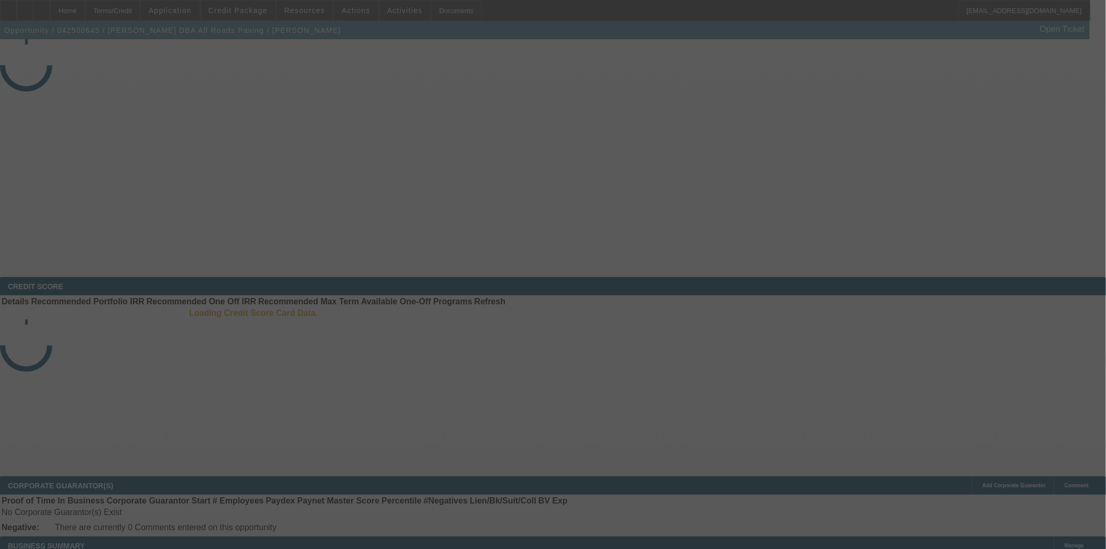
select select "3"
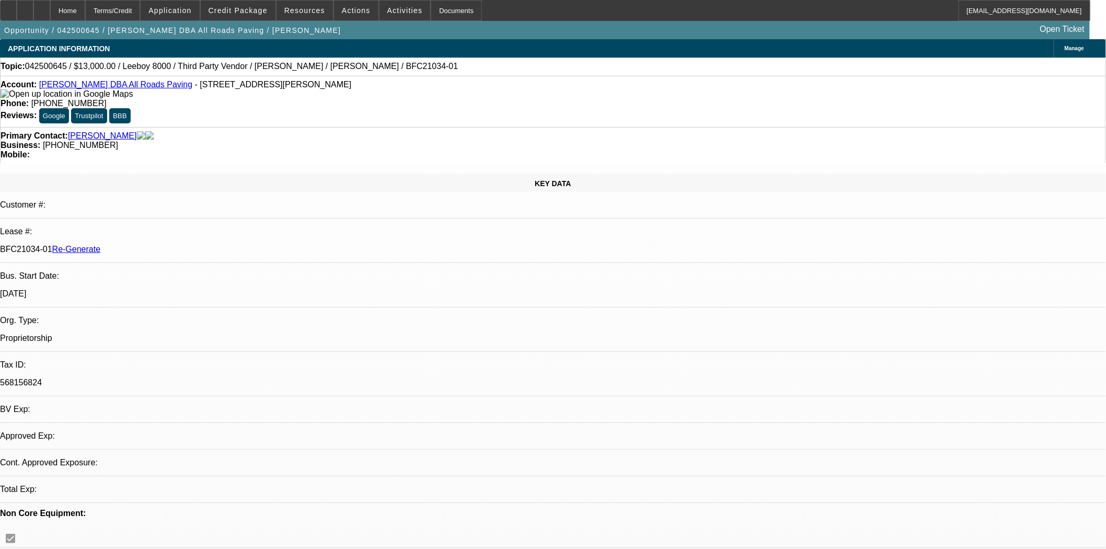
select select "0"
select select "3"
select select "0.1"
select select "5"
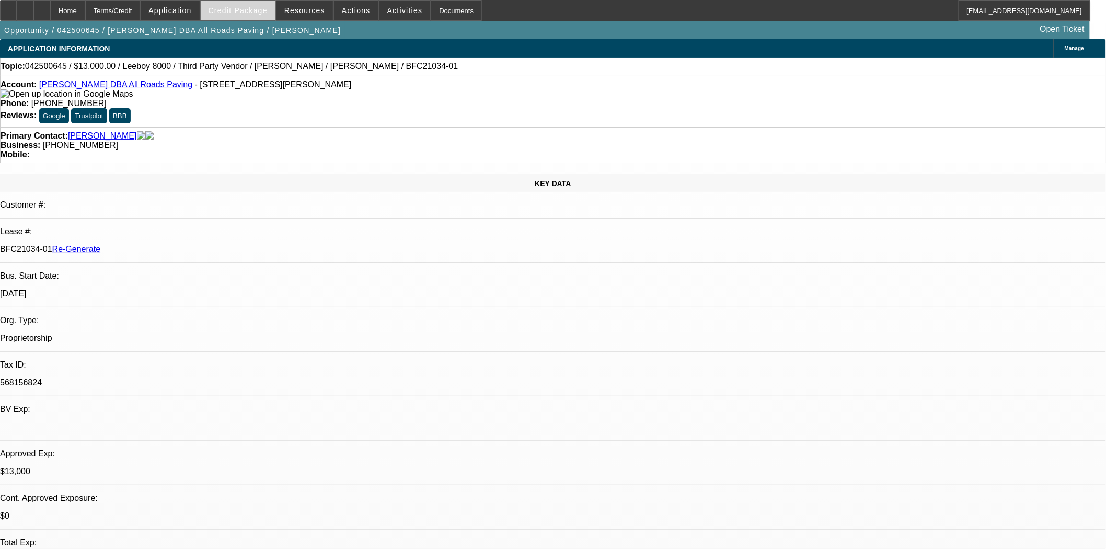
click at [246, 16] on span at bounding box center [238, 10] width 75 height 25
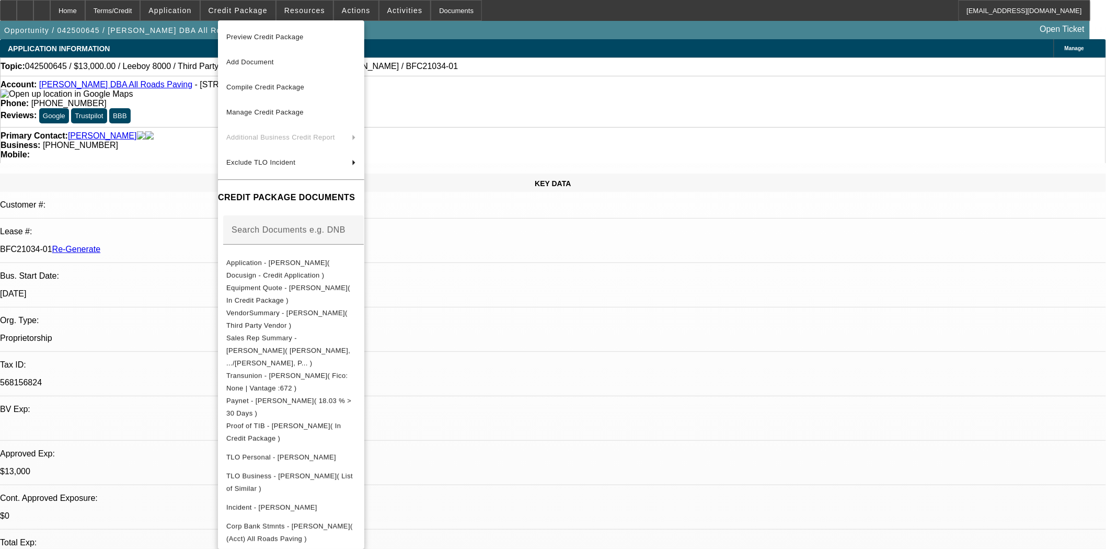
click at [251, 36] on span "Preview Credit Package" at bounding box center [264, 37] width 77 height 8
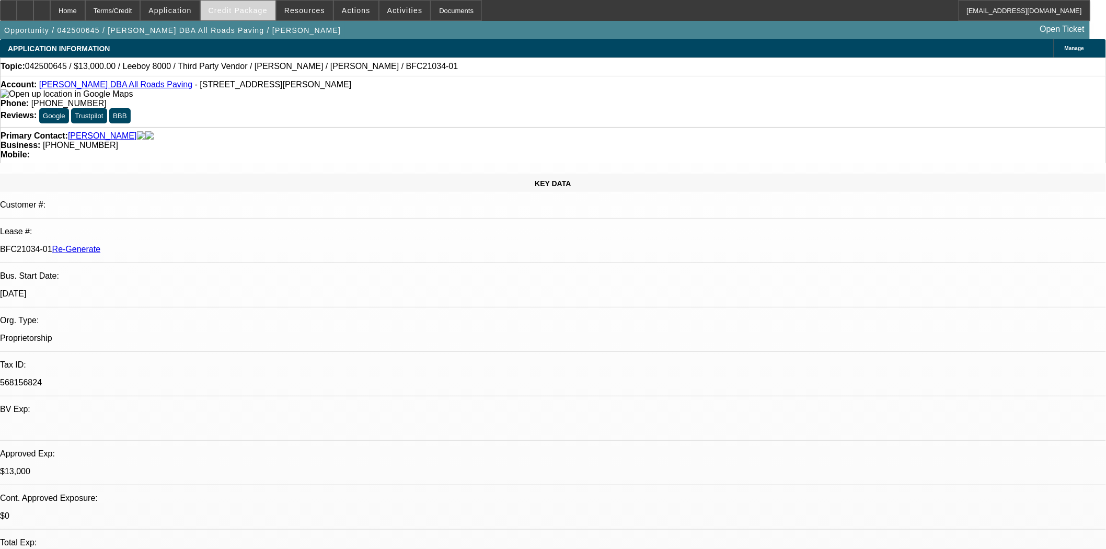
click at [227, 8] on span "Credit Package" at bounding box center [238, 10] width 59 height 8
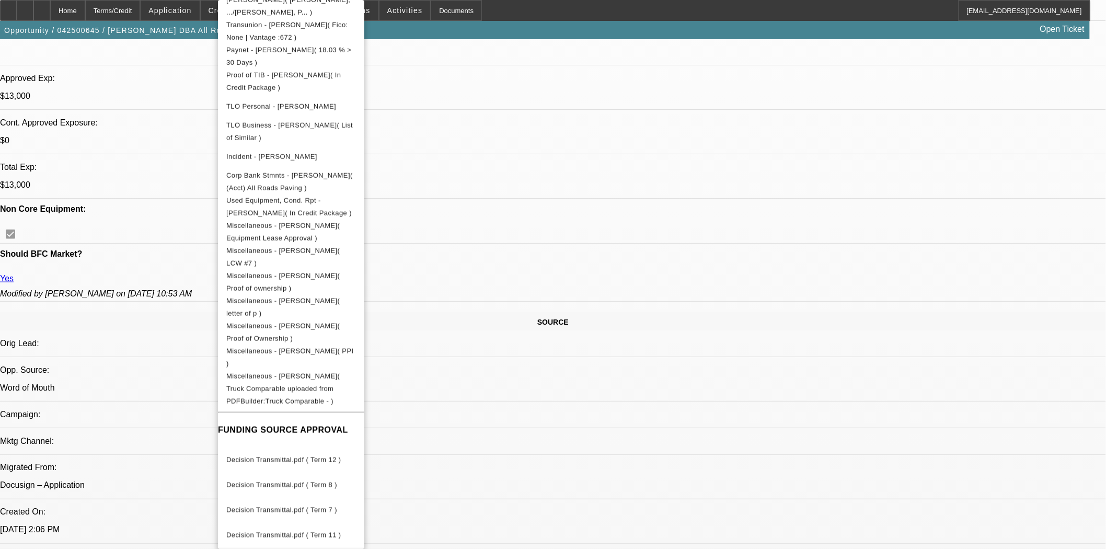
scroll to position [406, 0]
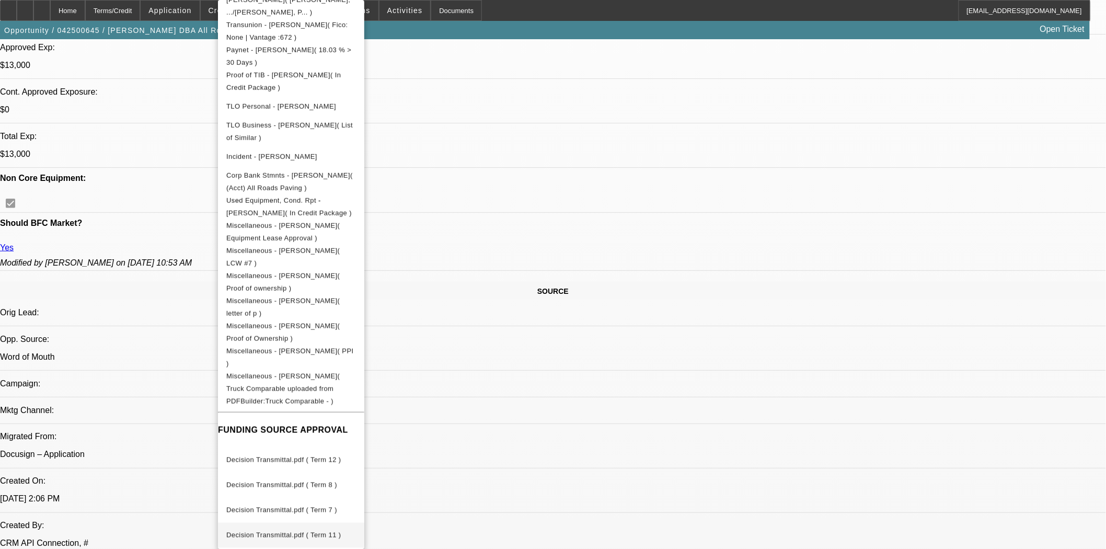
click at [311, 529] on span "Decision Transmittal.pdf ( Term 11 )" at bounding box center [291, 535] width 130 height 13
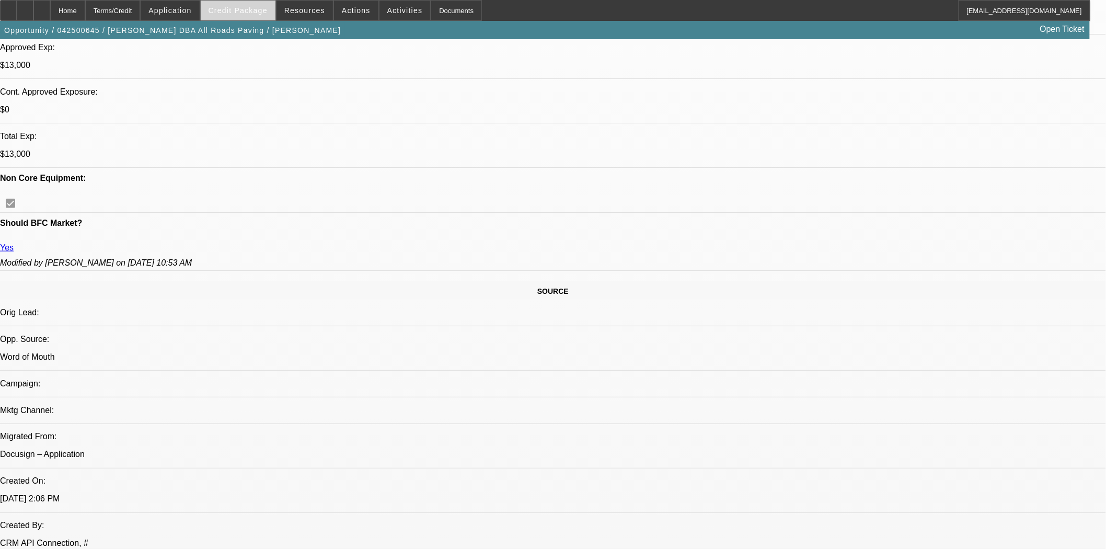
click at [256, 4] on span at bounding box center [238, 10] width 75 height 25
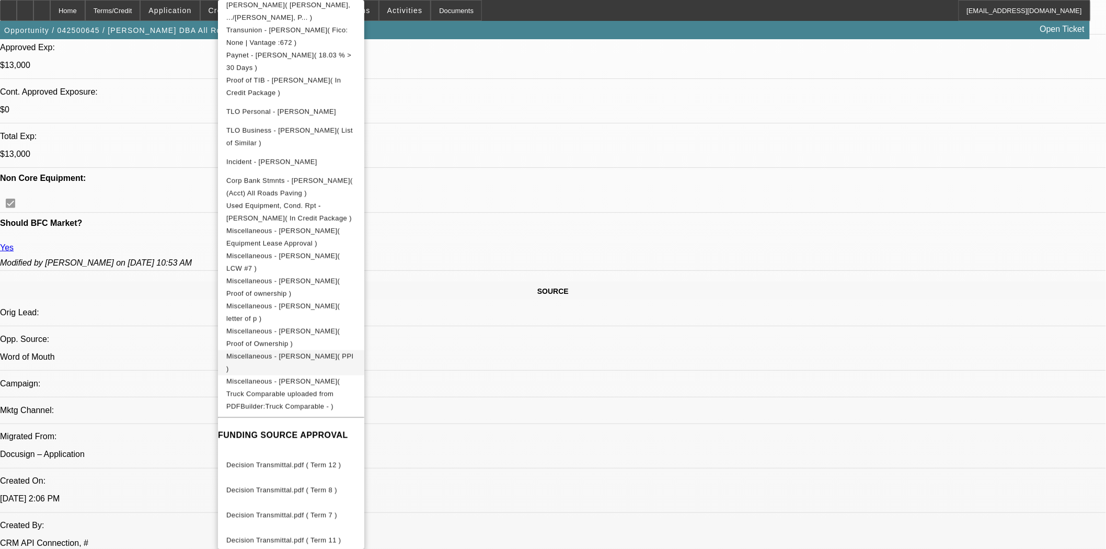
scroll to position [330, 0]
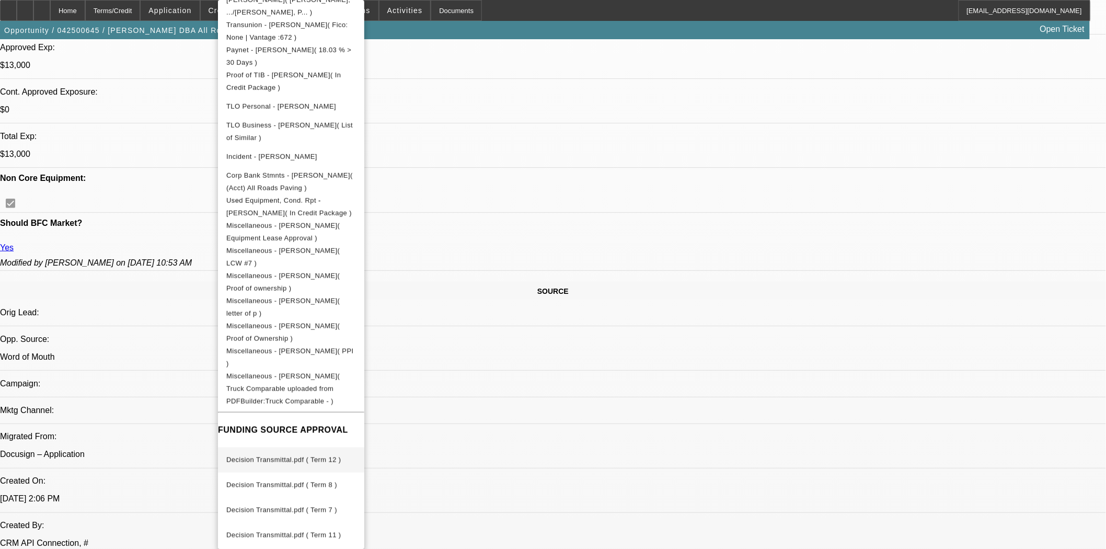
click at [301, 456] on span "Decision Transmittal.pdf ( Term 12 )" at bounding box center [283, 460] width 115 height 8
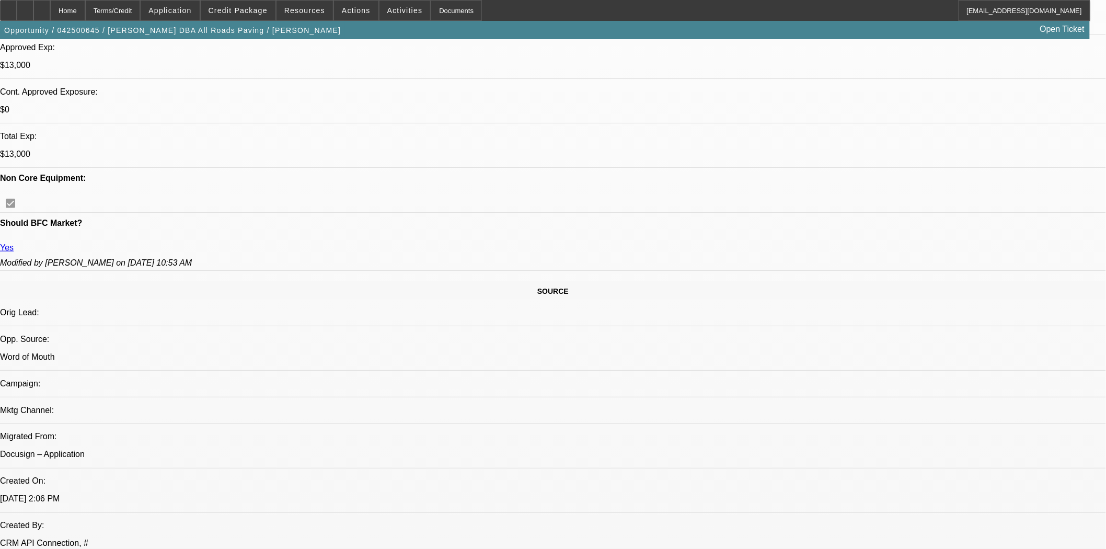
scroll to position [174, 0]
click at [236, 12] on span "Credit Package" at bounding box center [238, 10] width 59 height 8
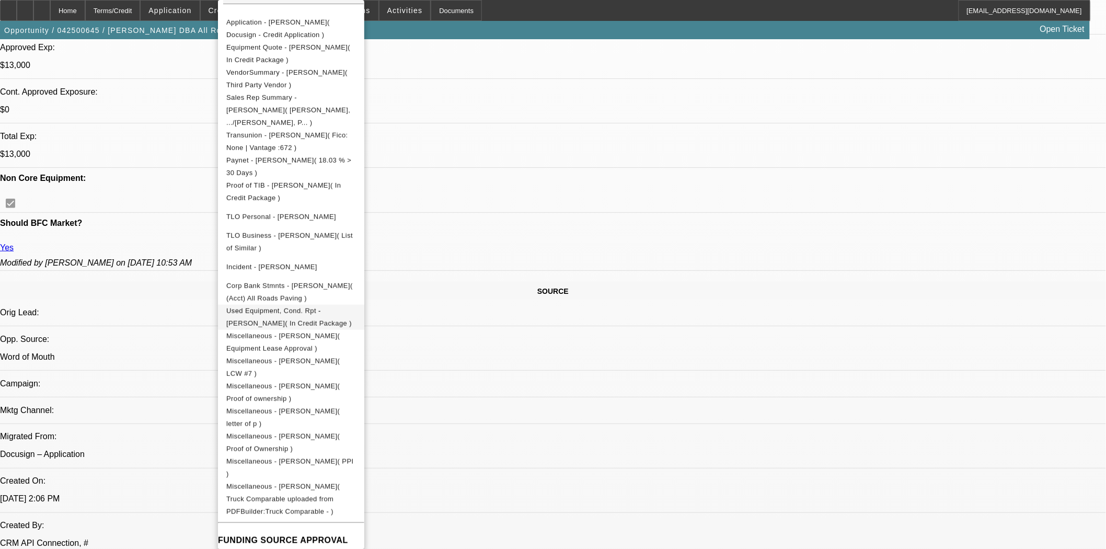
scroll to position [290, 0]
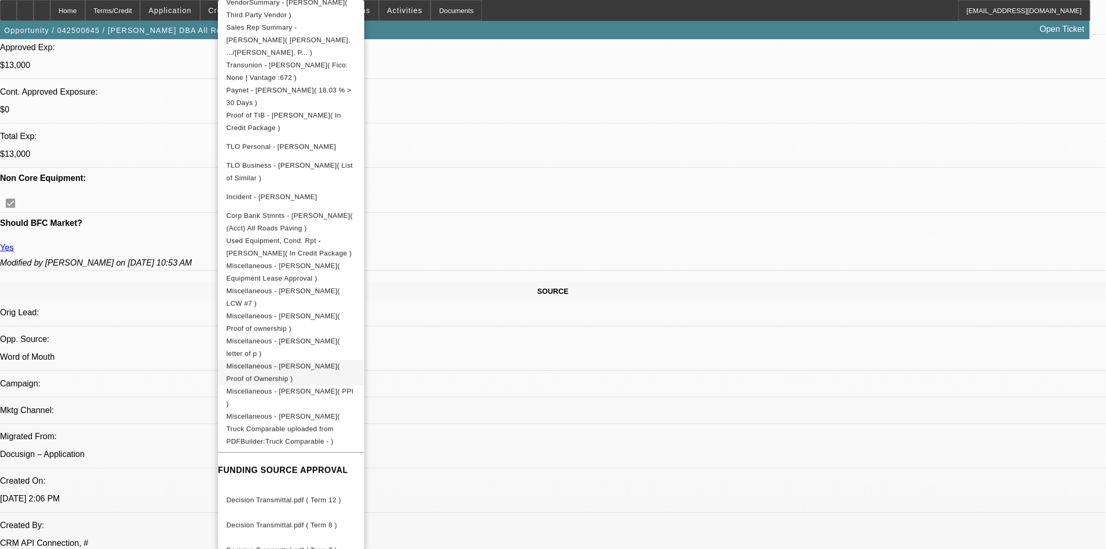
click at [307, 362] on span "Miscellaneous - Shane Stanley( Proof of Ownership )" at bounding box center [282, 372] width 113 height 20
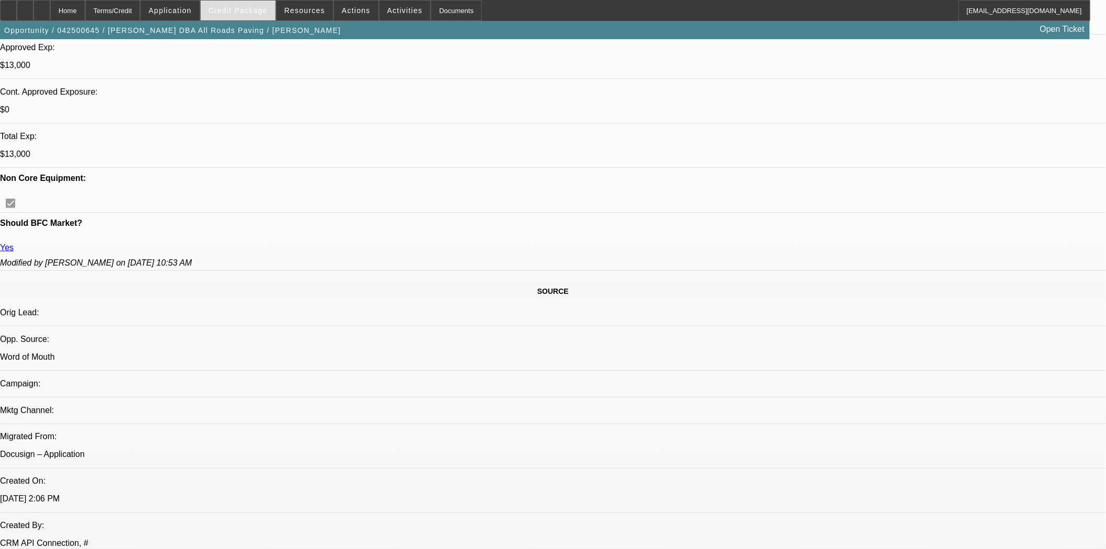
click at [199, 5] on span at bounding box center [170, 10] width 59 height 25
click at [246, 7] on div at bounding box center [553, 274] width 1106 height 549
click at [246, 8] on span "Credit Package" at bounding box center [238, 10] width 59 height 8
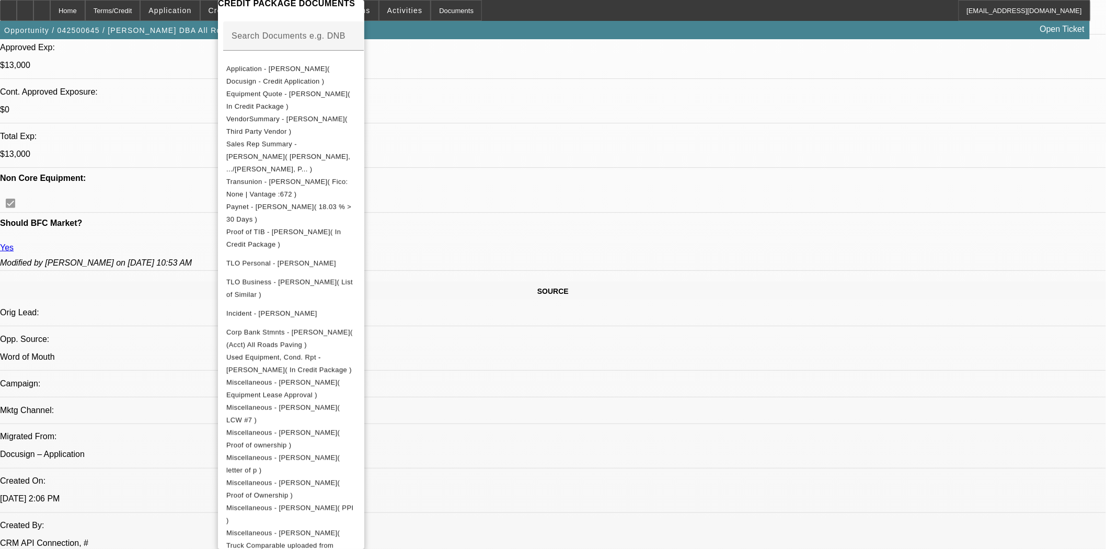
scroll to position [174, 0]
click at [340, 428] on span "Miscellaneous - Shane Stanley( Proof of ownership )" at bounding box center [282, 438] width 113 height 20
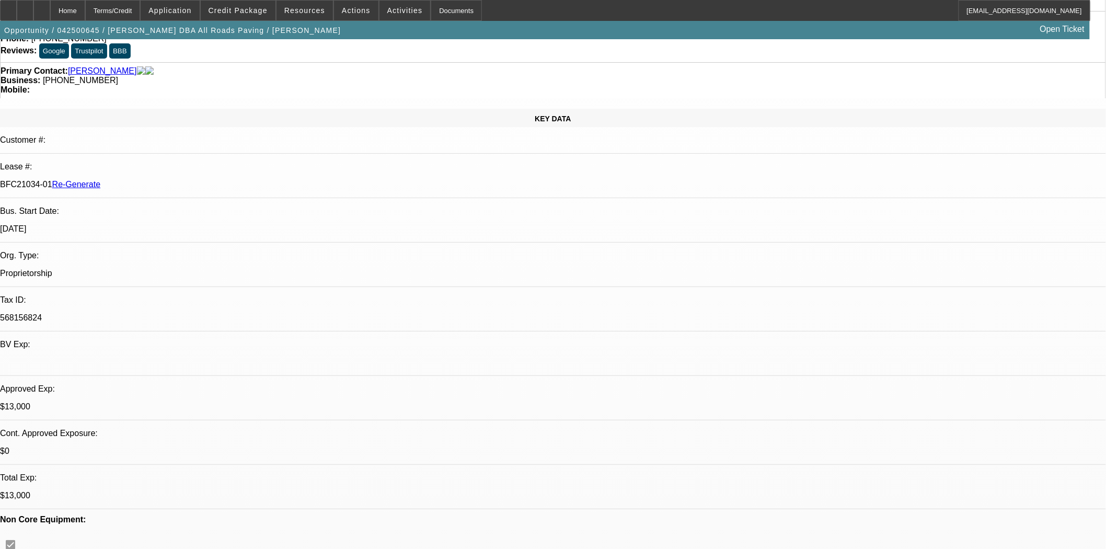
scroll to position [0, 0]
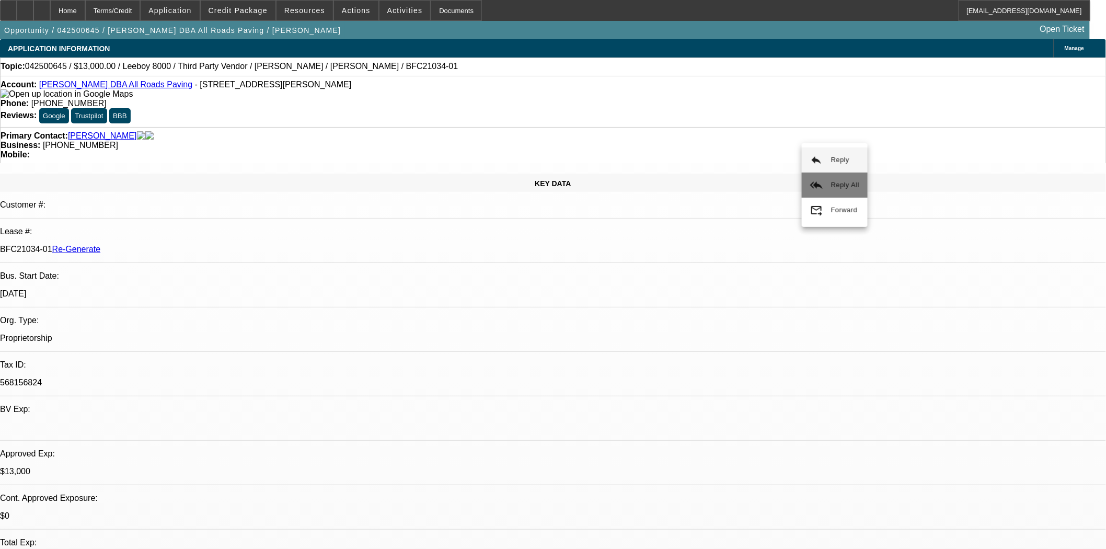
click at [835, 186] on span "Reply All" at bounding box center [845, 185] width 28 height 8
drag, startPoint x: 848, startPoint y: 179, endPoint x: 847, endPoint y: 188, distance: 9.0
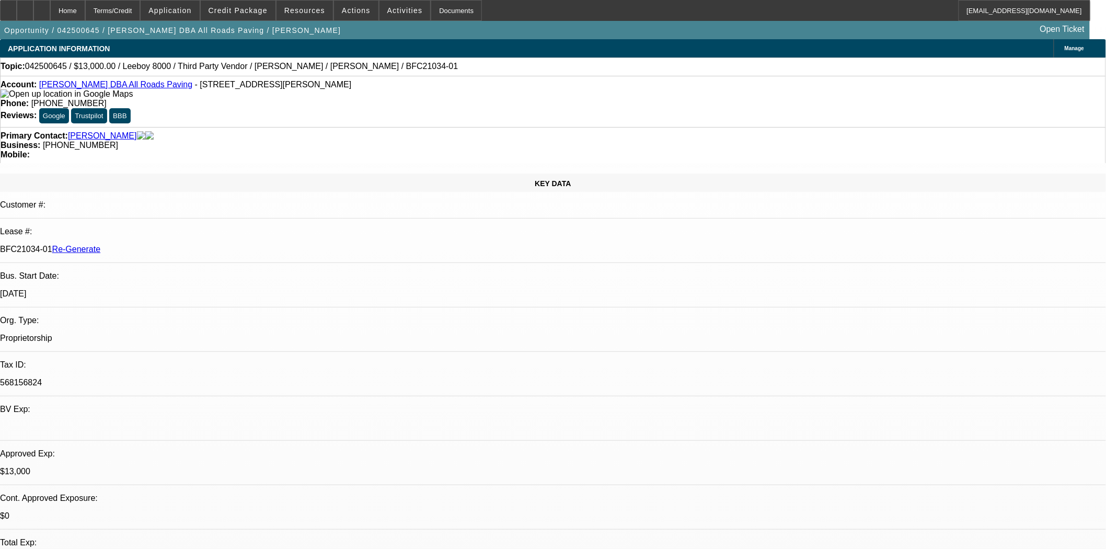
scroll to position [0, 0]
drag, startPoint x: 211, startPoint y: 86, endPoint x: 164, endPoint y: 86, distance: 46.5
click at [195, 86] on span "- 2930 Geer Rd PMB 302, Turlock, CA 95382" at bounding box center [273, 84] width 157 height 9
copy span "2930 Geer Rd"
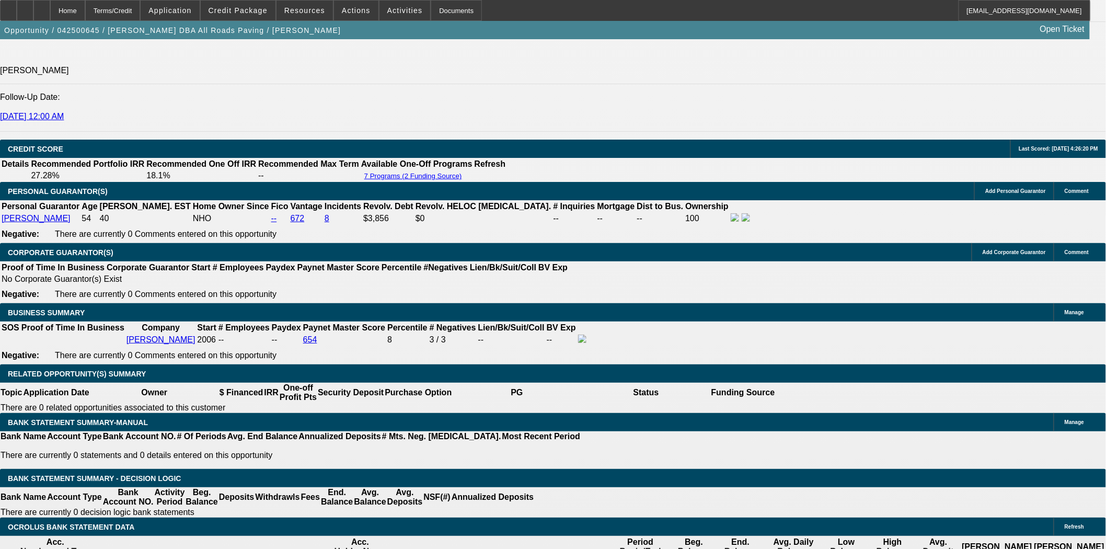
scroll to position [1510, 0]
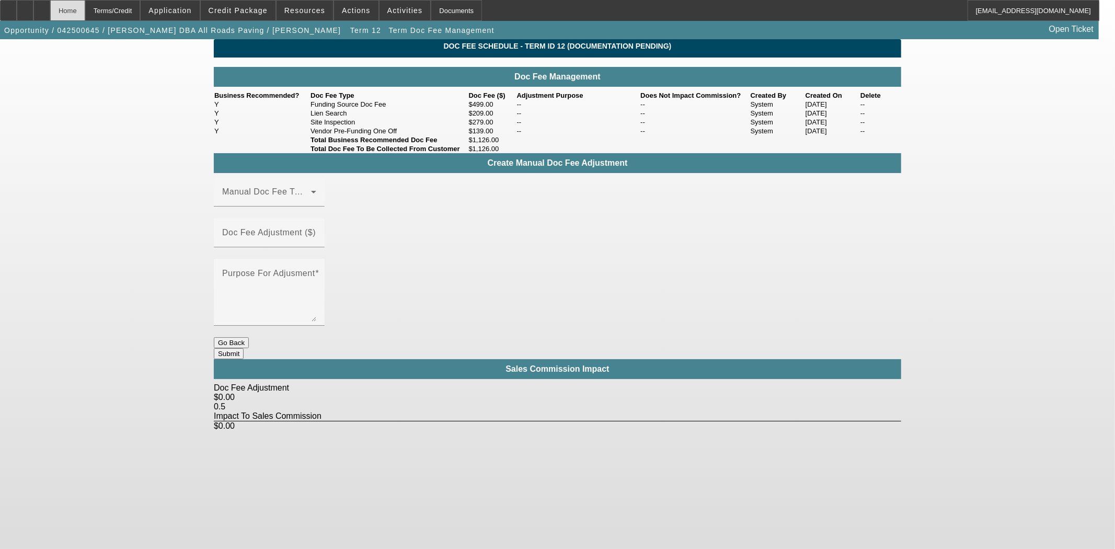
click at [85, 13] on div "Home" at bounding box center [67, 10] width 35 height 21
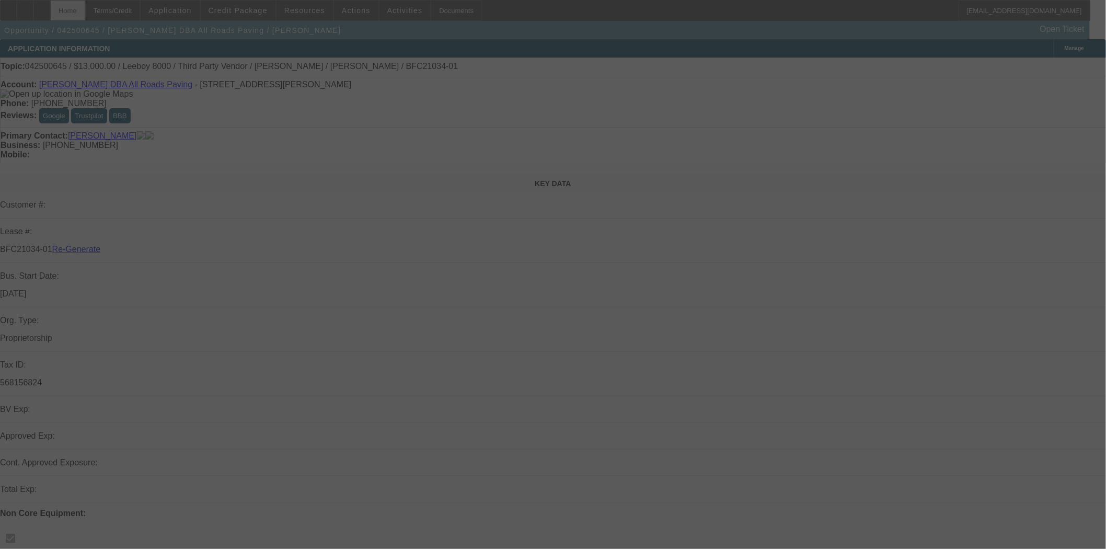
select select "3"
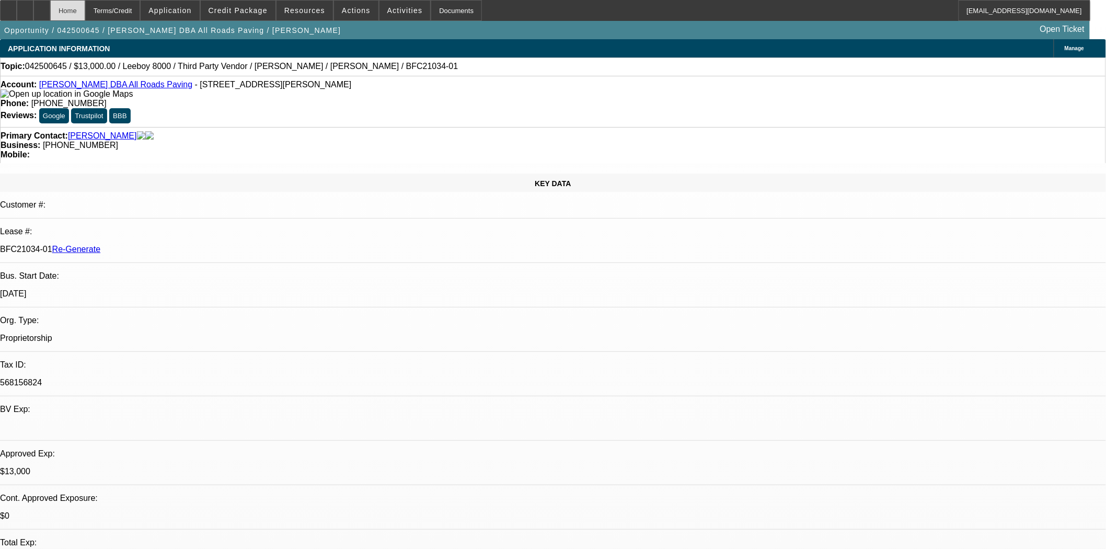
select select "0"
select select "3"
select select "0.1"
select select "5"
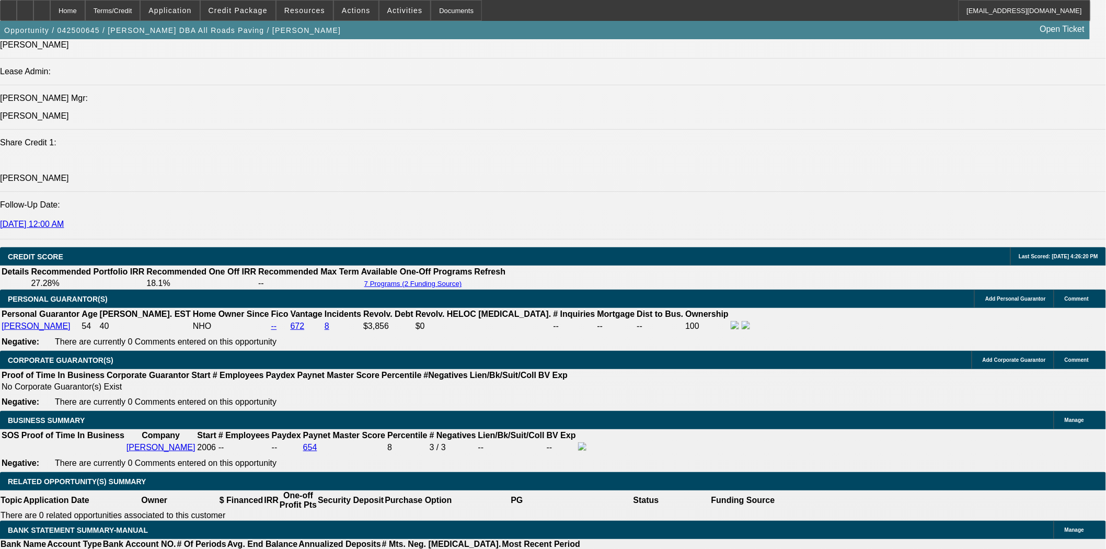
scroll to position [1452, 0]
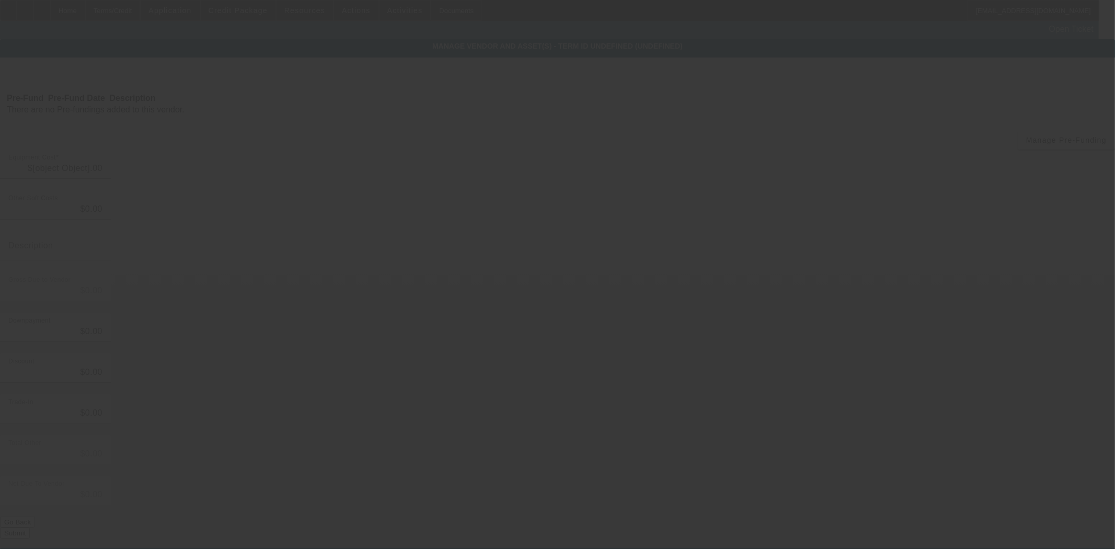
type input "$13,000.00"
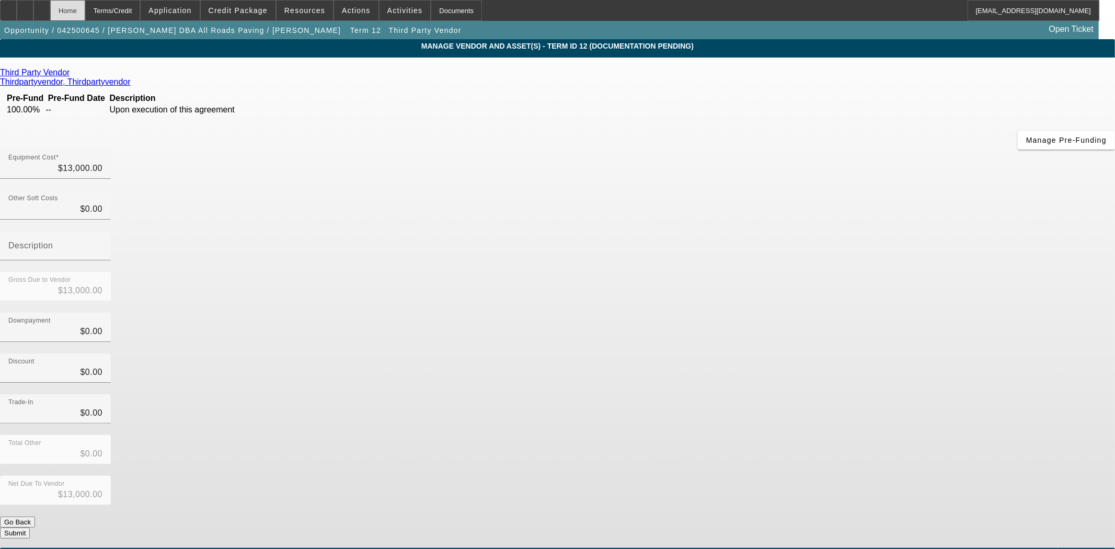
click at [85, 3] on div "Home" at bounding box center [67, 10] width 35 height 21
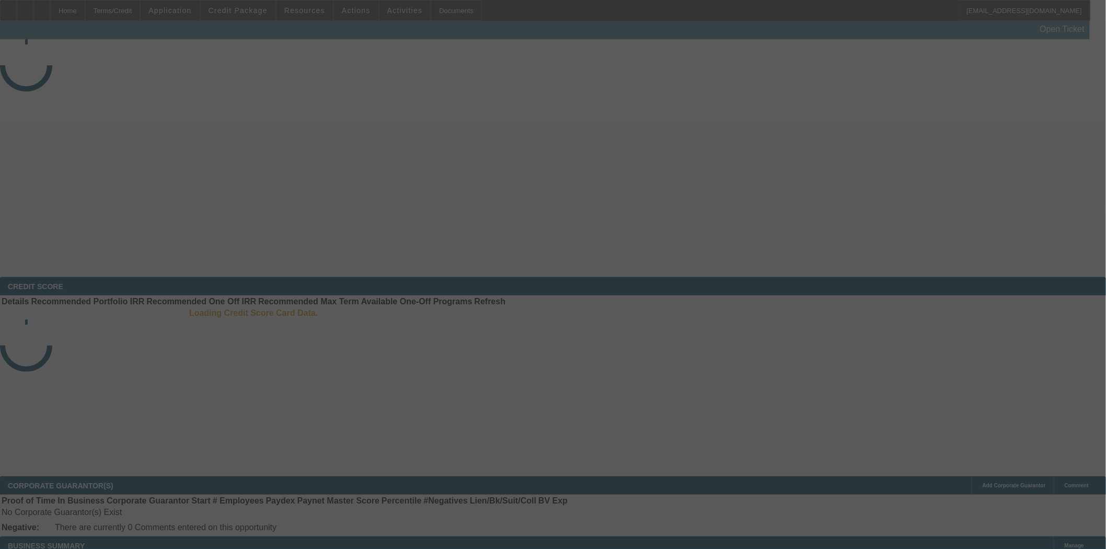
select select "3"
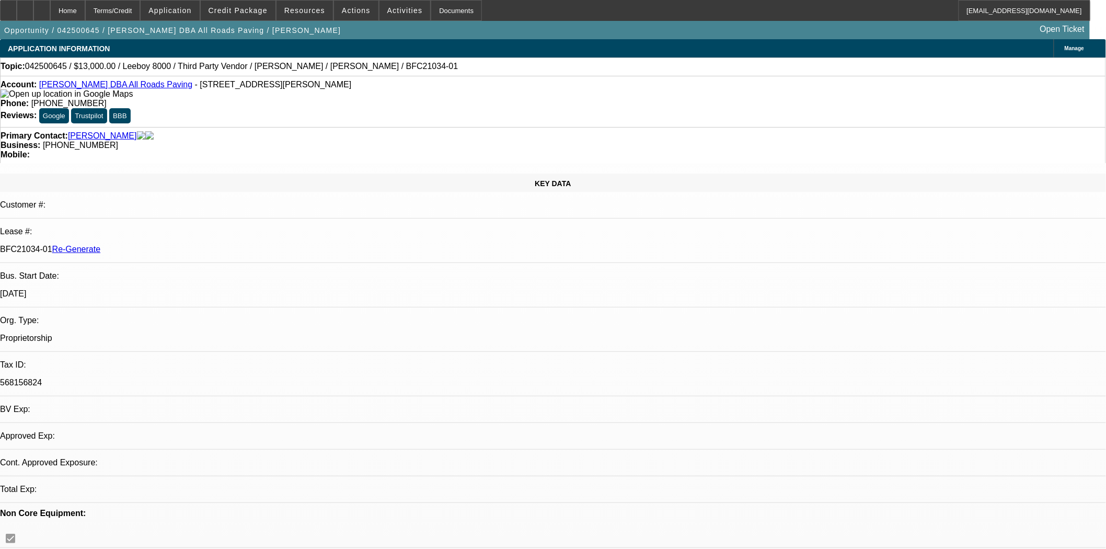
select select "0"
select select "3"
select select "0.1"
select select "5"
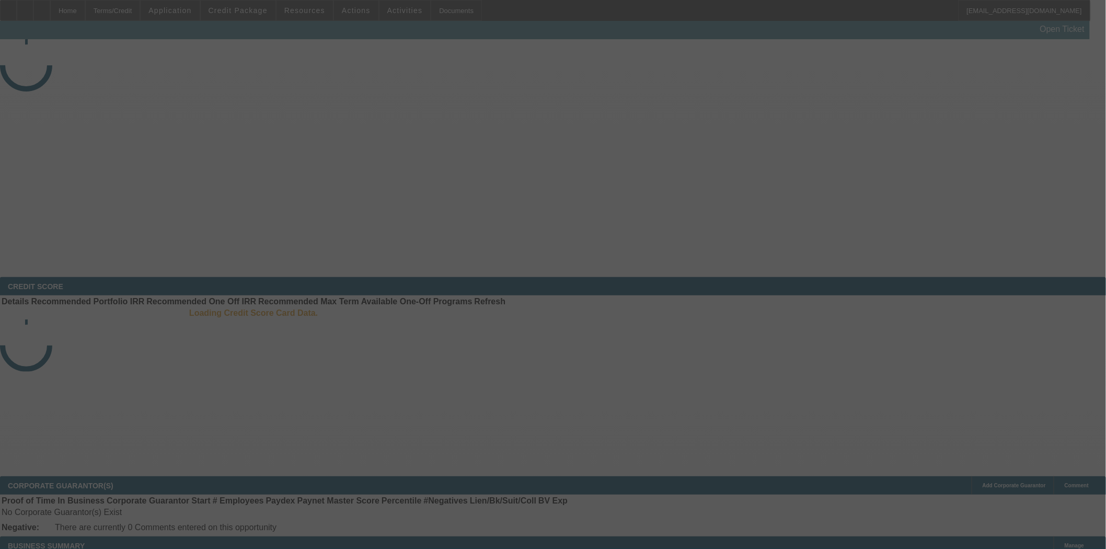
select select "3"
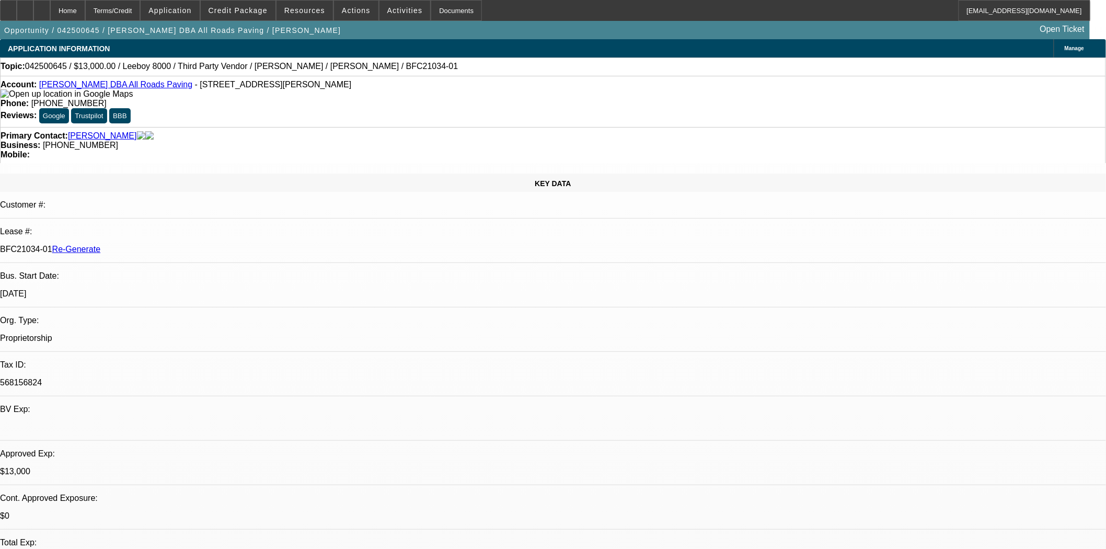
select select "0"
select select "3"
select select "0.1"
select select "5"
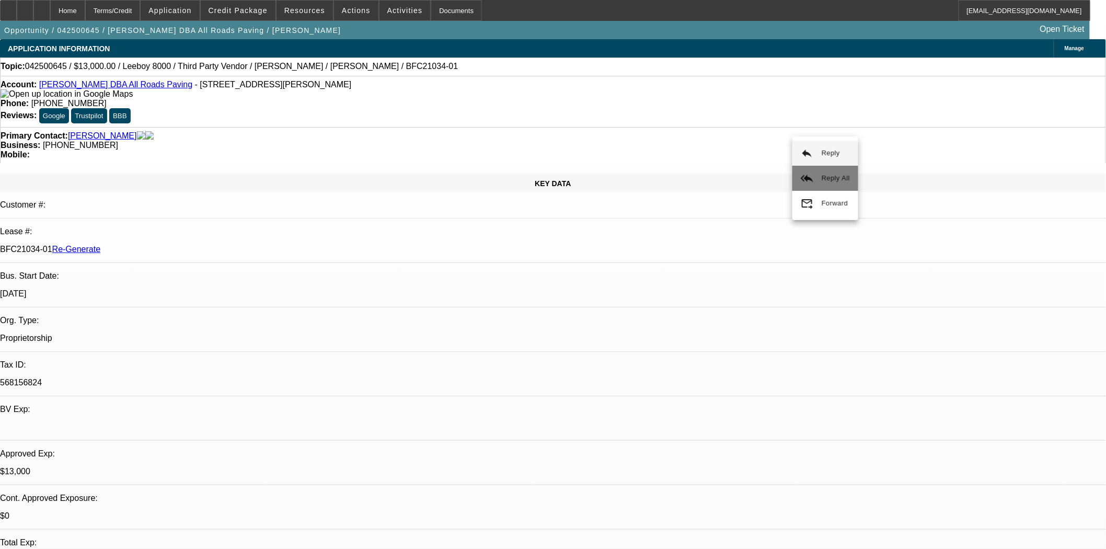
click at [816, 169] on button "reply_all Reply All" at bounding box center [826, 178] width 66 height 25
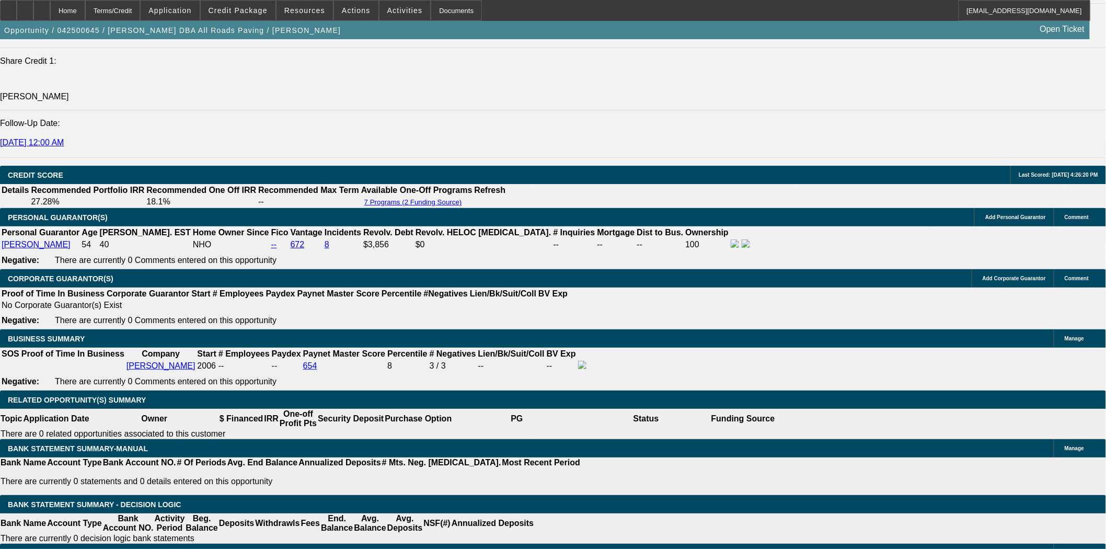
scroll to position [1568, 0]
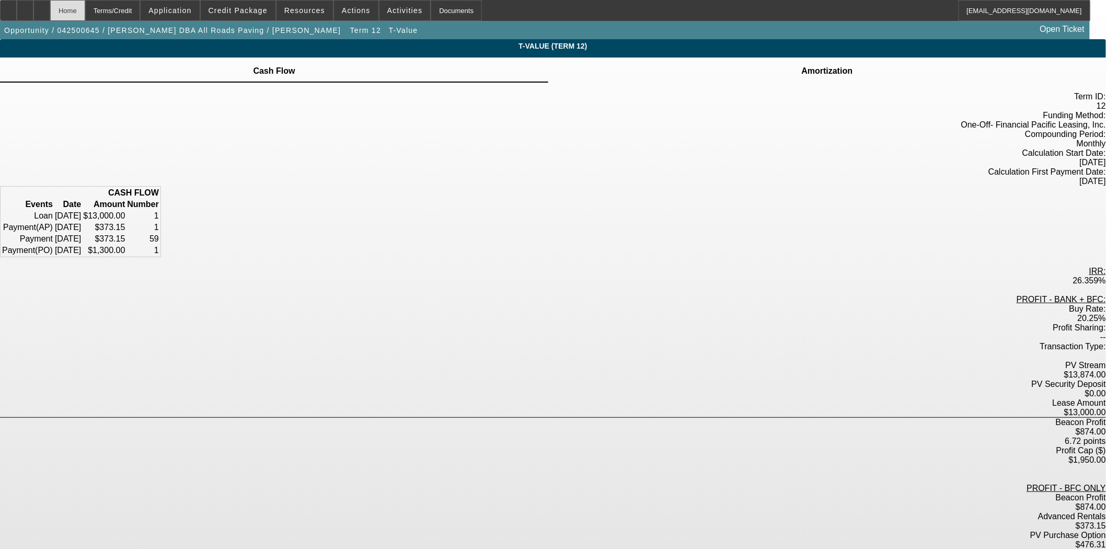
click at [85, 15] on div "Home" at bounding box center [67, 10] width 35 height 21
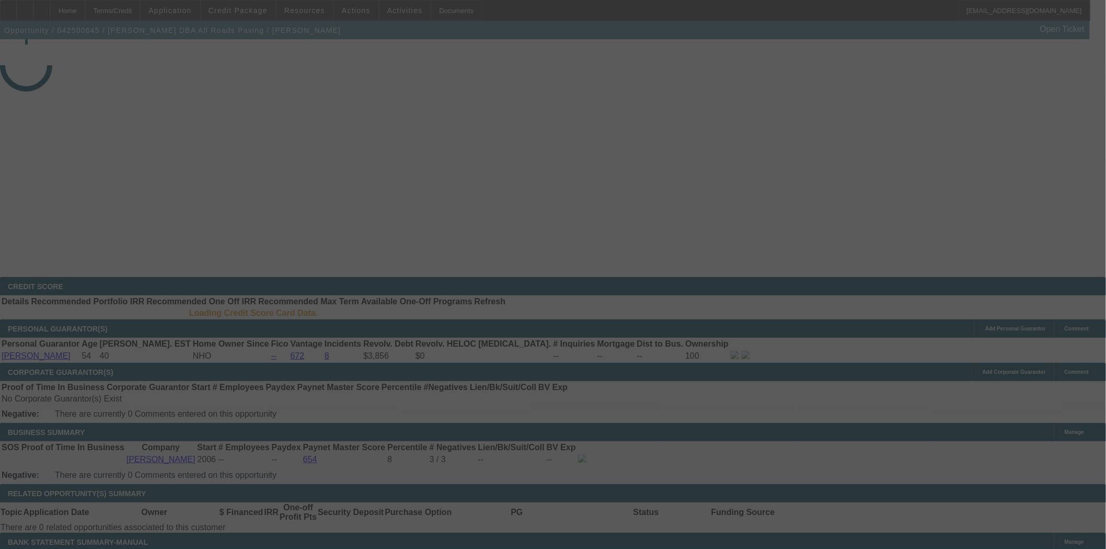
select select "3"
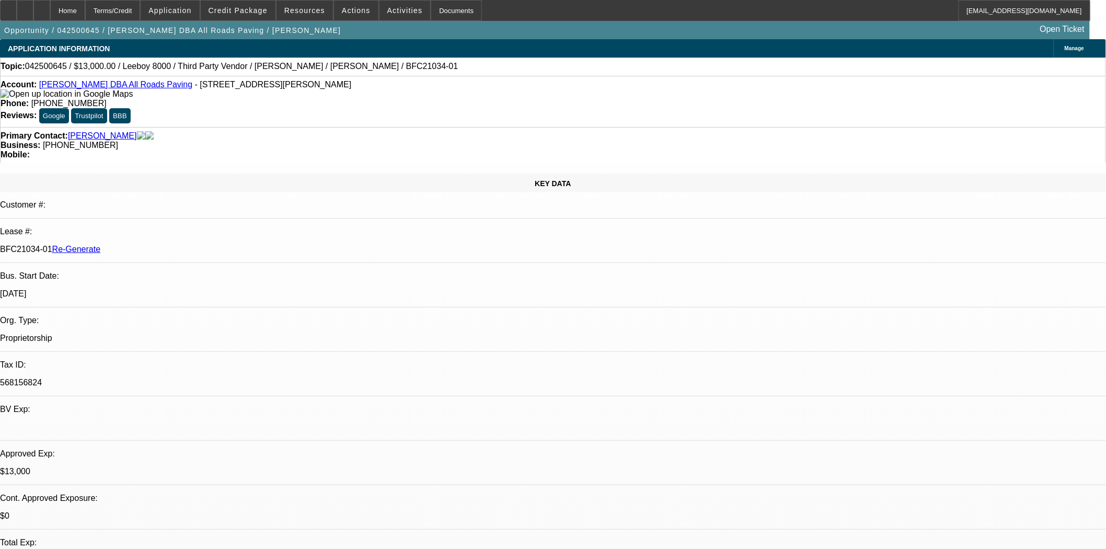
select select "0"
select select "3"
select select "0.1"
select select "5"
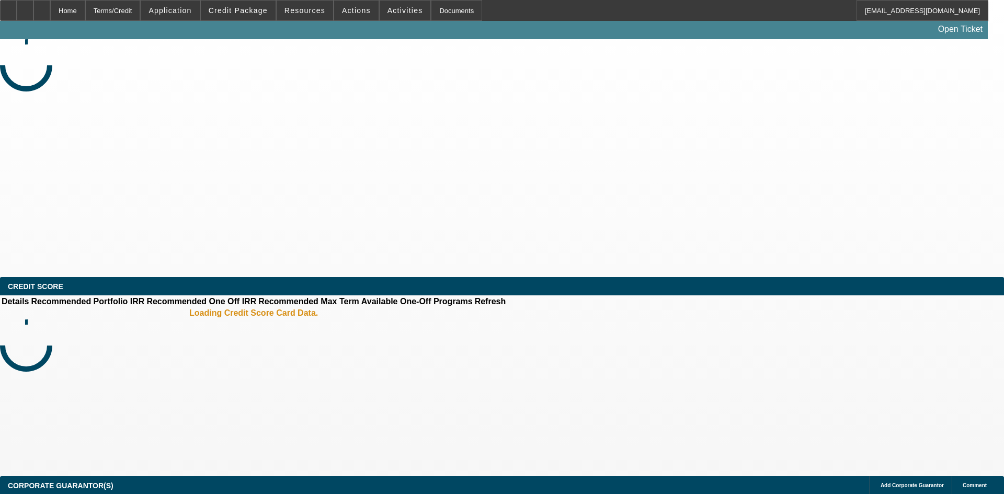
select select "4"
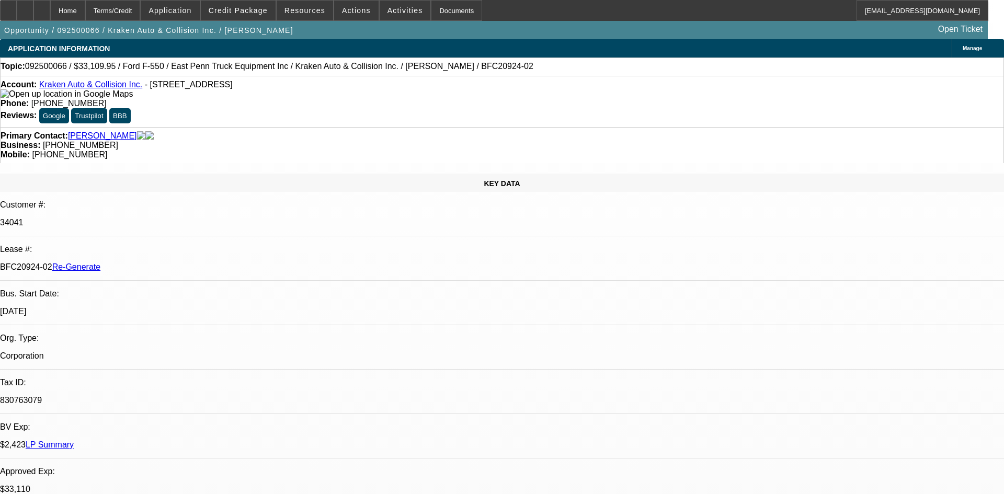
select select "0"
select select "0.1"
select select "4"
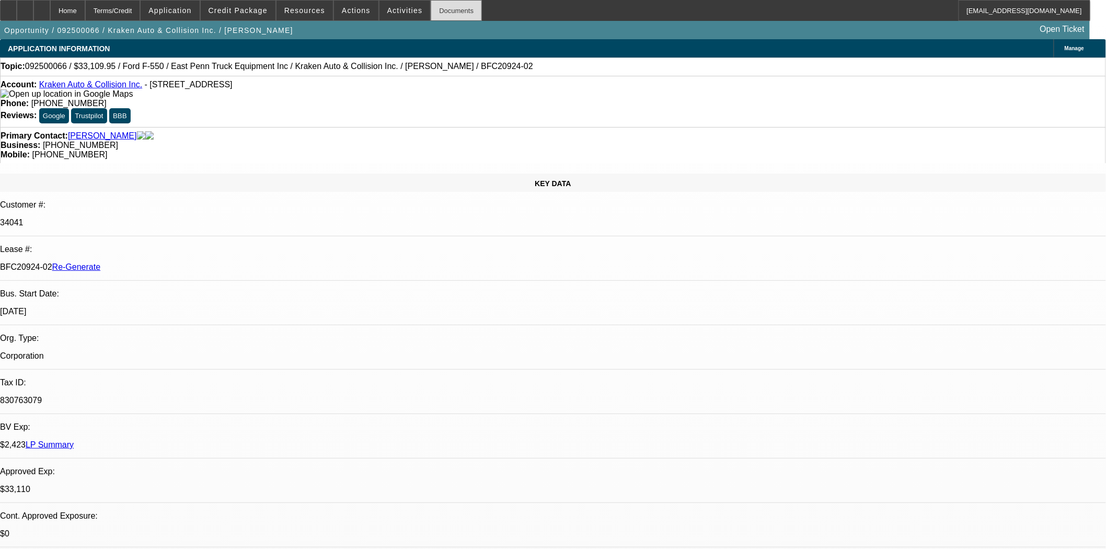
click at [446, 12] on div "Documents" at bounding box center [456, 10] width 51 height 21
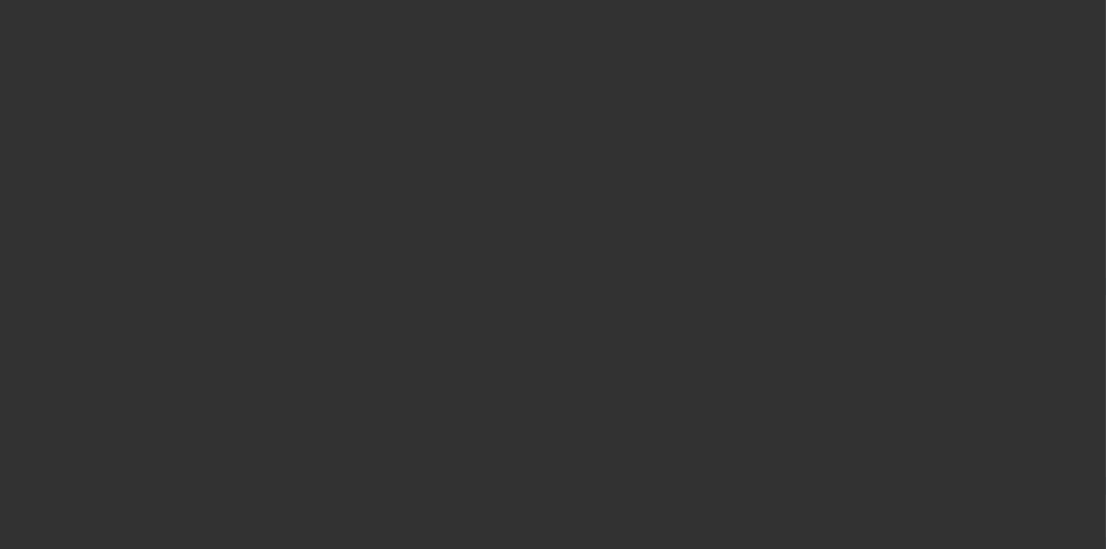
select select "3"
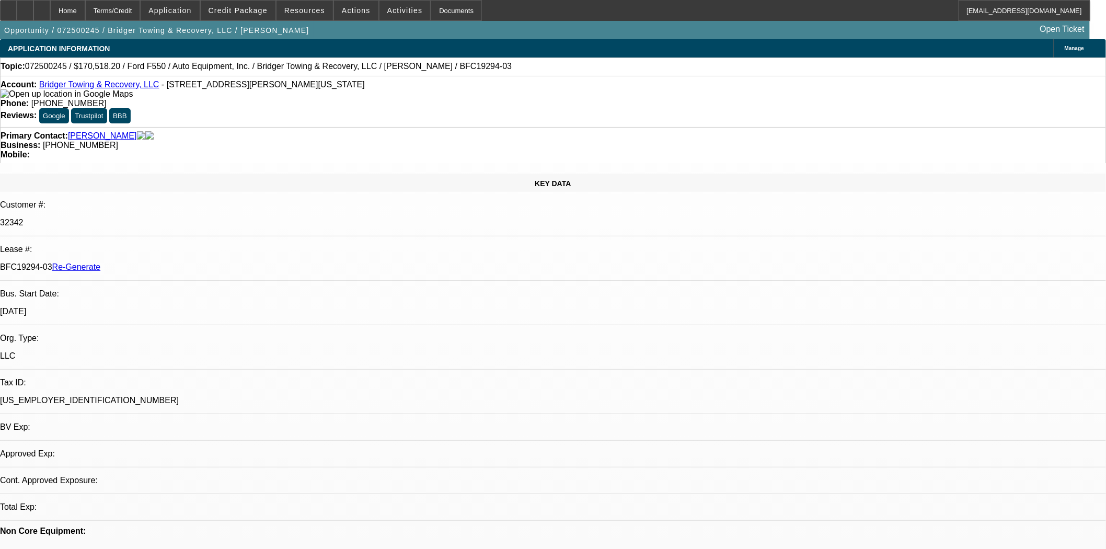
select select "0"
select select "3"
select select "0"
select select "6"
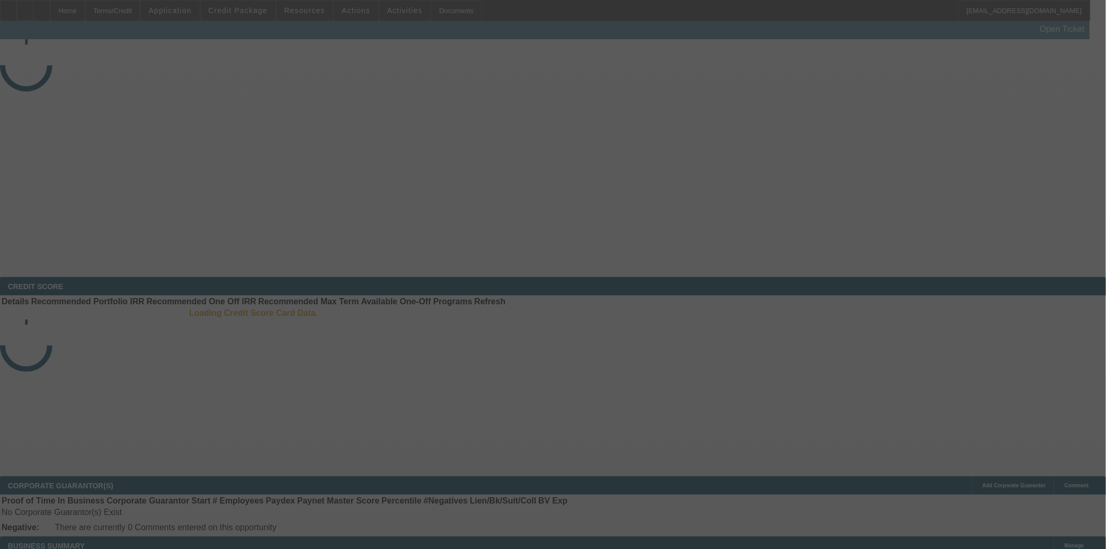
select select "4"
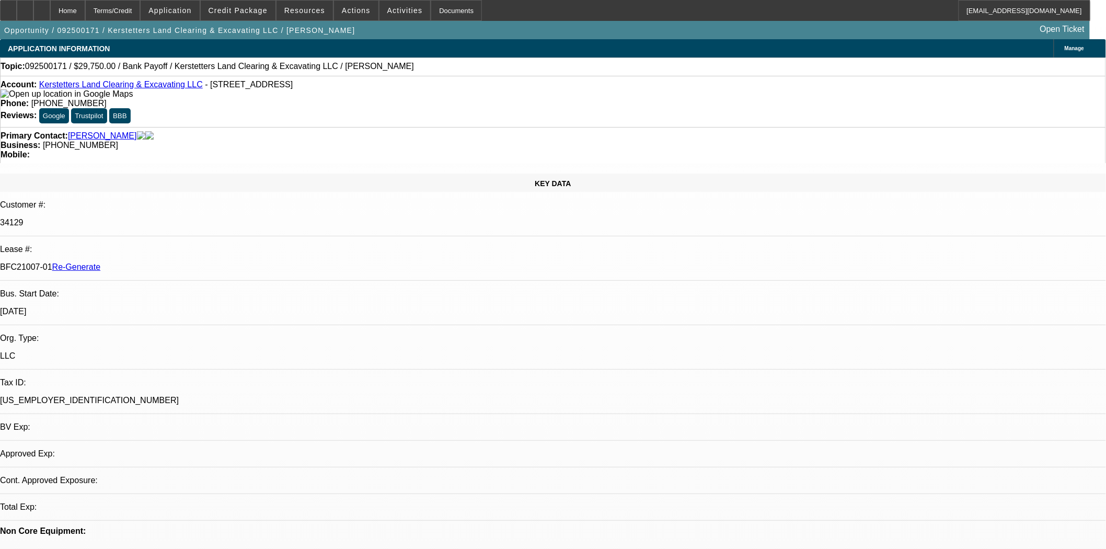
select select "0.15"
select select "2"
select select "0"
select select "6"
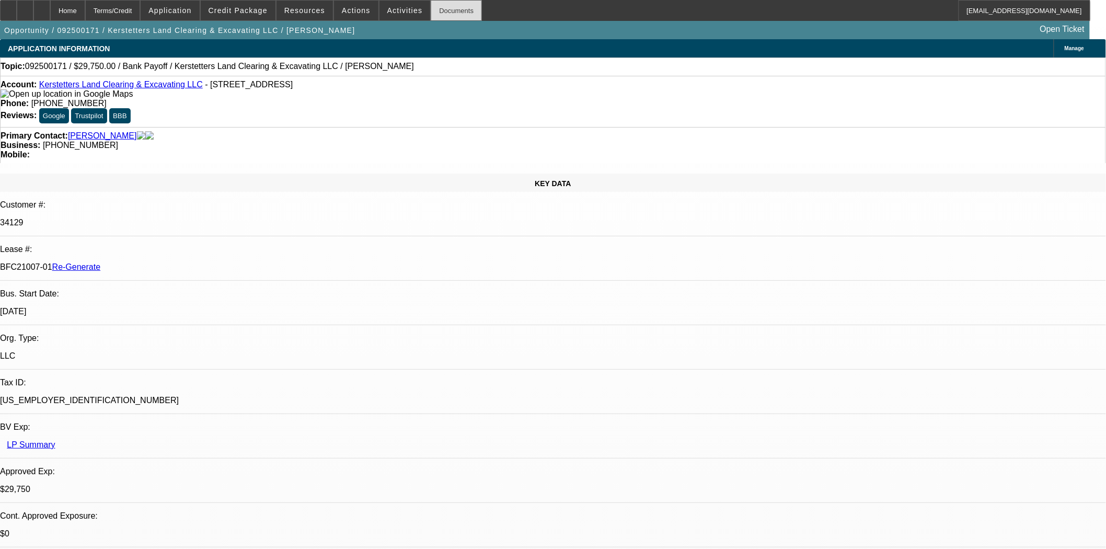
click at [441, 9] on div "Documents" at bounding box center [456, 10] width 51 height 21
click at [388, 11] on span "Activities" at bounding box center [405, 10] width 36 height 8
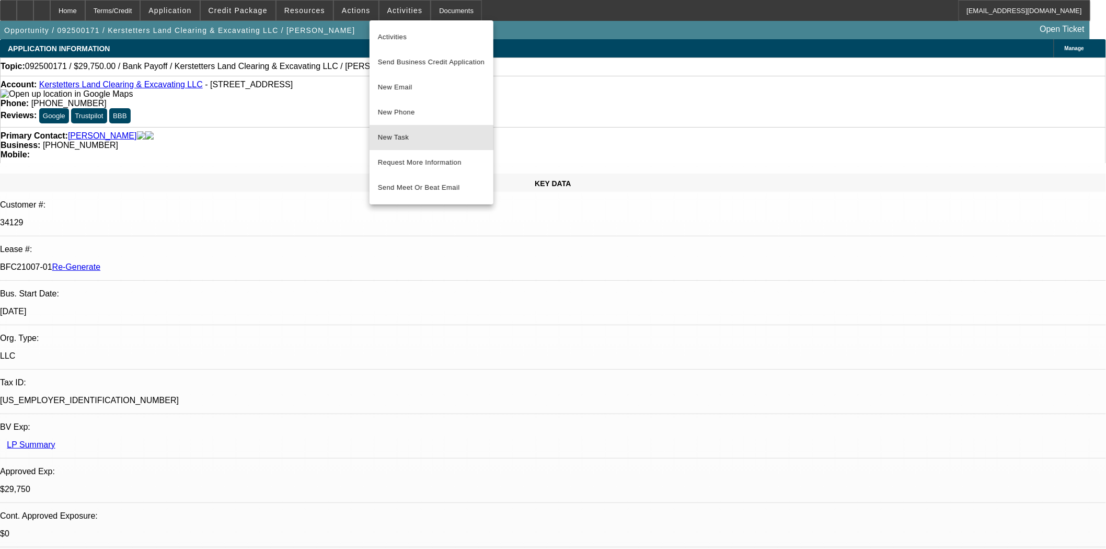
click at [410, 144] on button "New Task" at bounding box center [432, 137] width 124 height 25
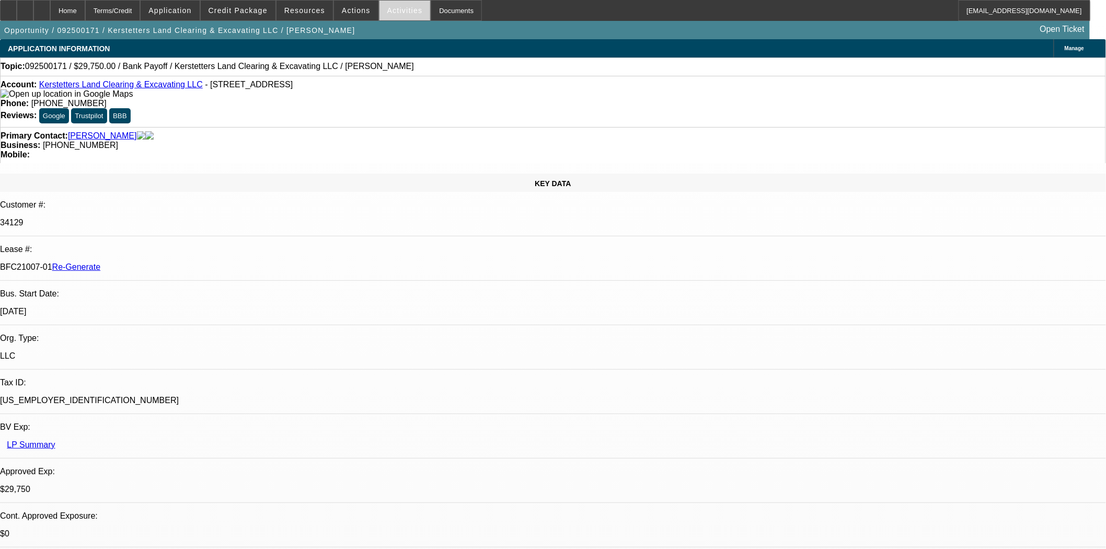
click at [389, 8] on span "Activities" at bounding box center [405, 10] width 36 height 8
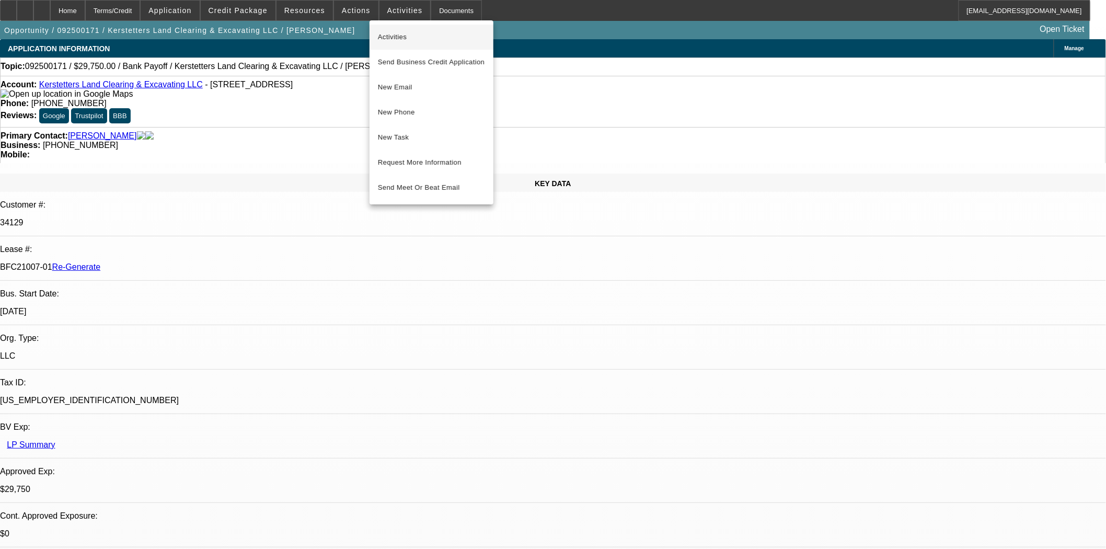
click at [389, 29] on button "Activities" at bounding box center [432, 37] width 124 height 25
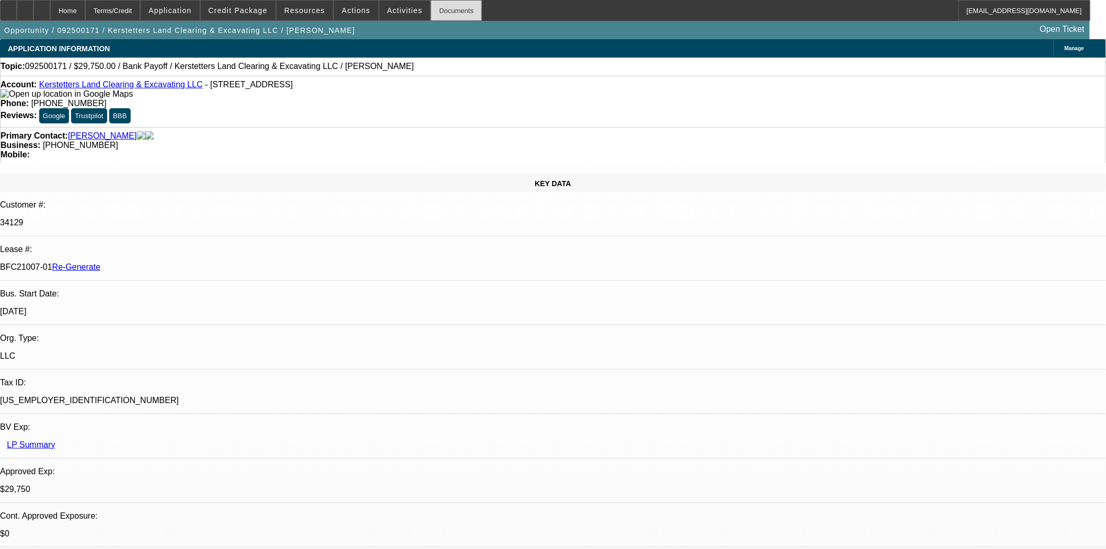
click at [434, 4] on div "Documents" at bounding box center [456, 10] width 51 height 21
click at [353, 3] on span at bounding box center [356, 10] width 44 height 25
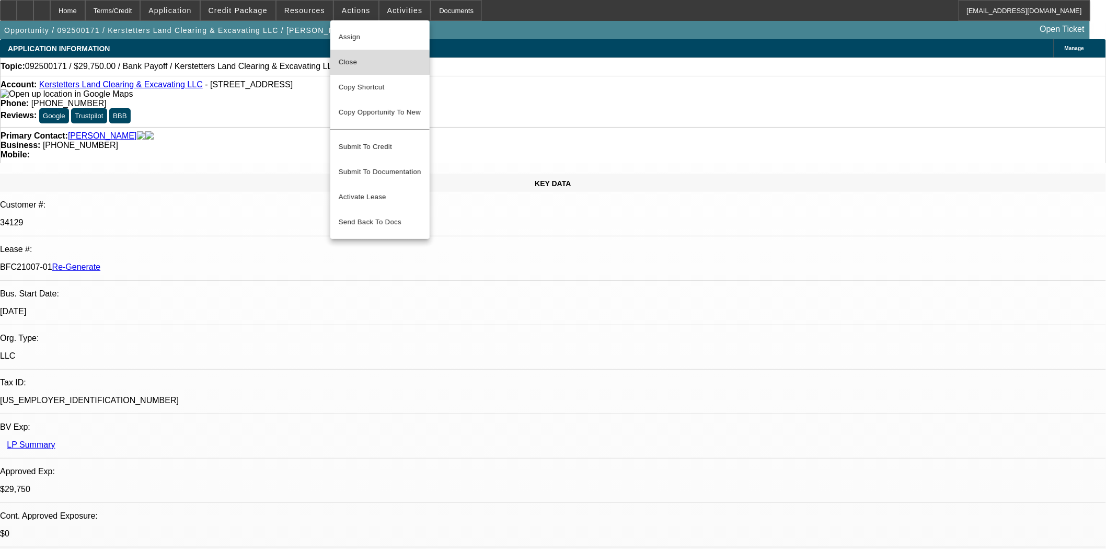
click at [352, 64] on span "Close" at bounding box center [380, 62] width 83 height 13
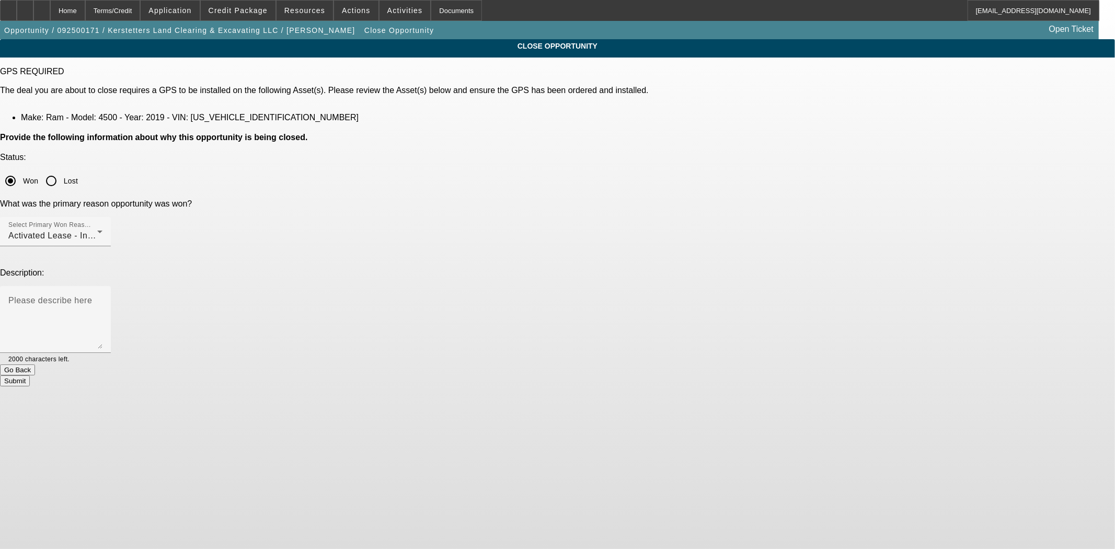
click at [30, 375] on button "Submit" at bounding box center [15, 380] width 30 height 11
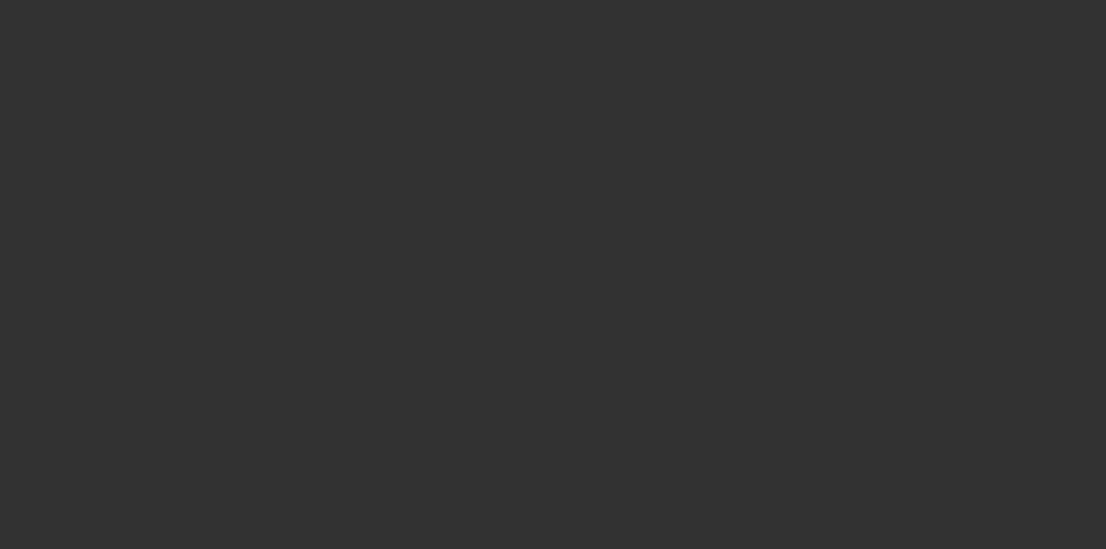
select select "4"
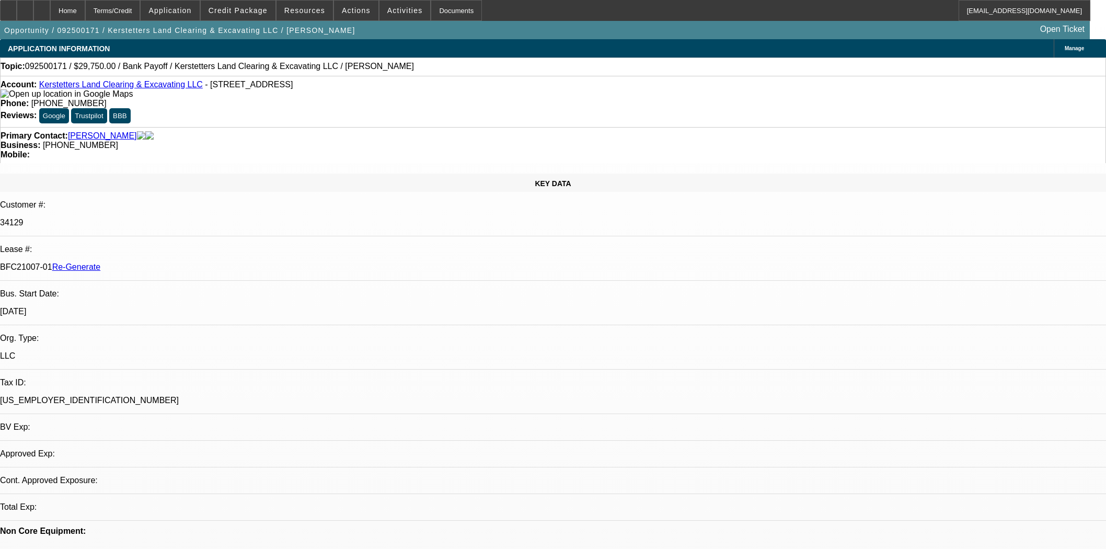
select select "0.15"
select select "2"
select select "0"
select select "6"
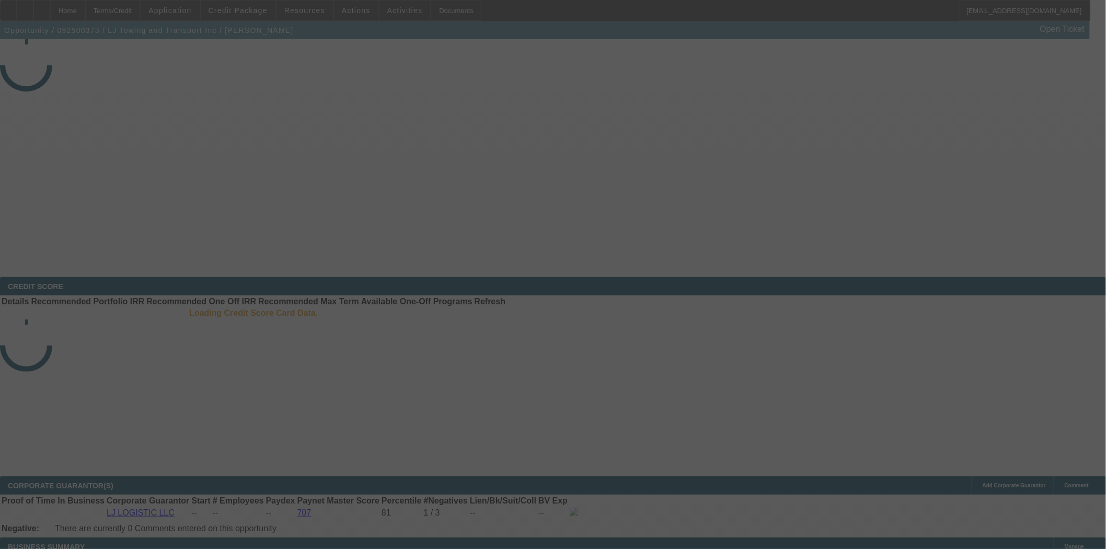
select select "3"
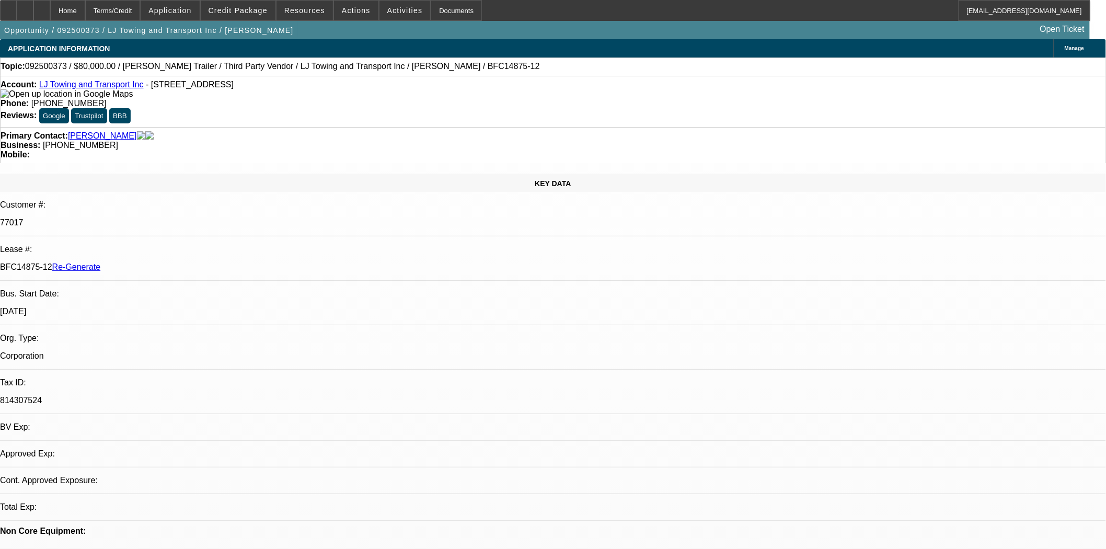
select select "0"
select select "2"
select select "0.1"
select select "4"
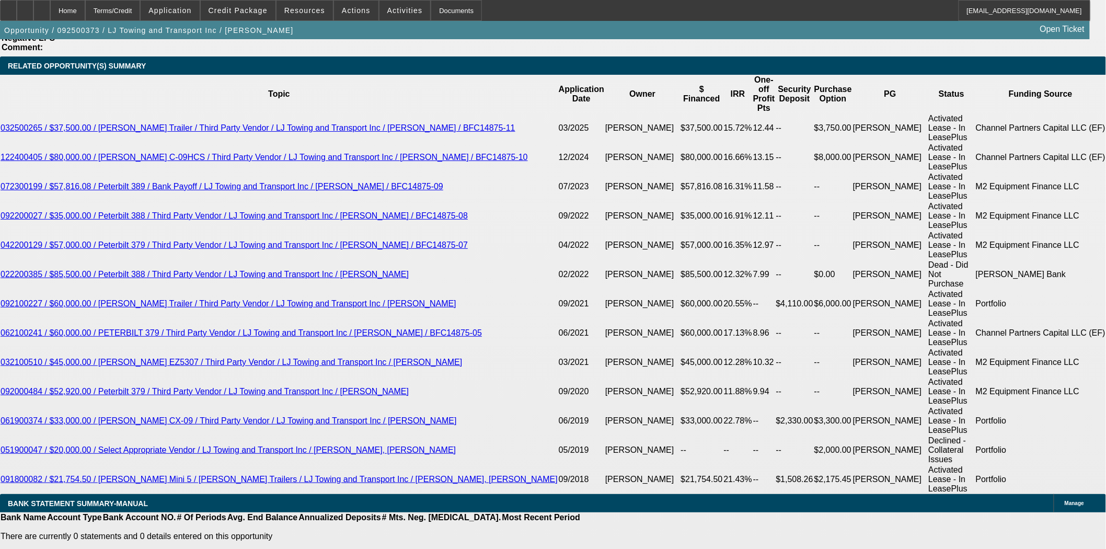
scroll to position [1912, 0]
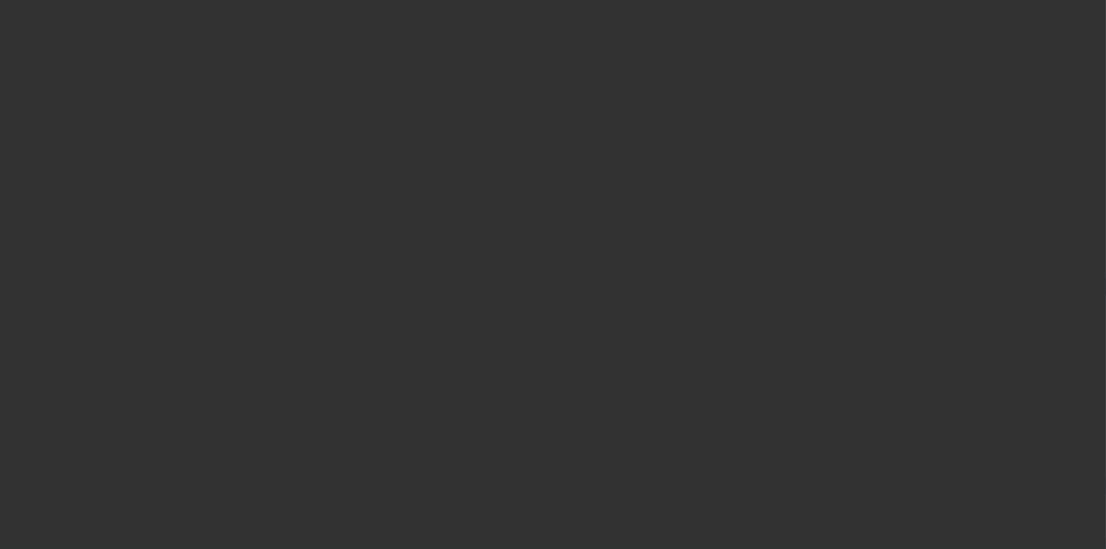
select select "3"
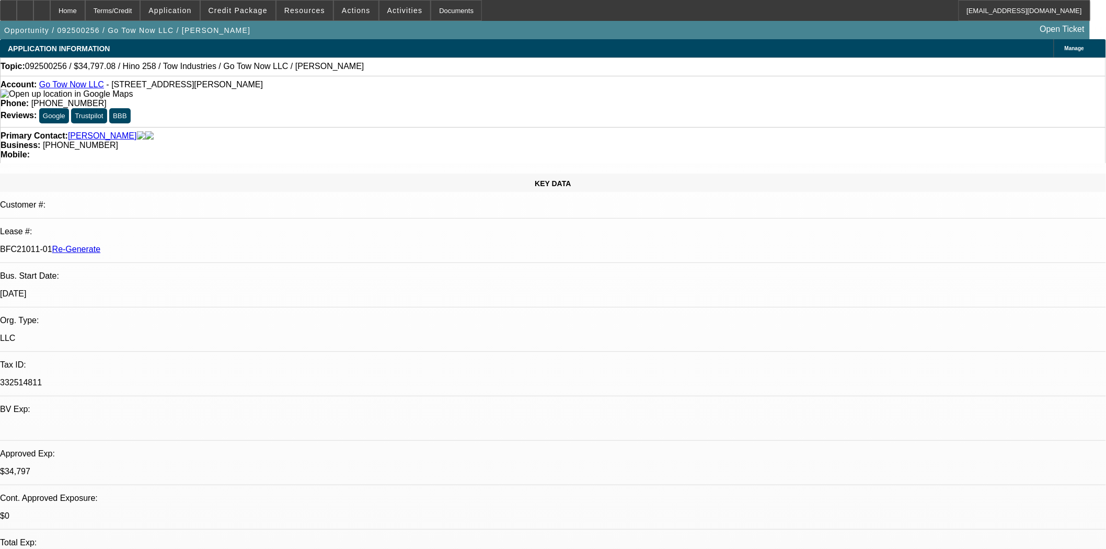
select select "0"
select select "2"
select select "0.1"
select select "4"
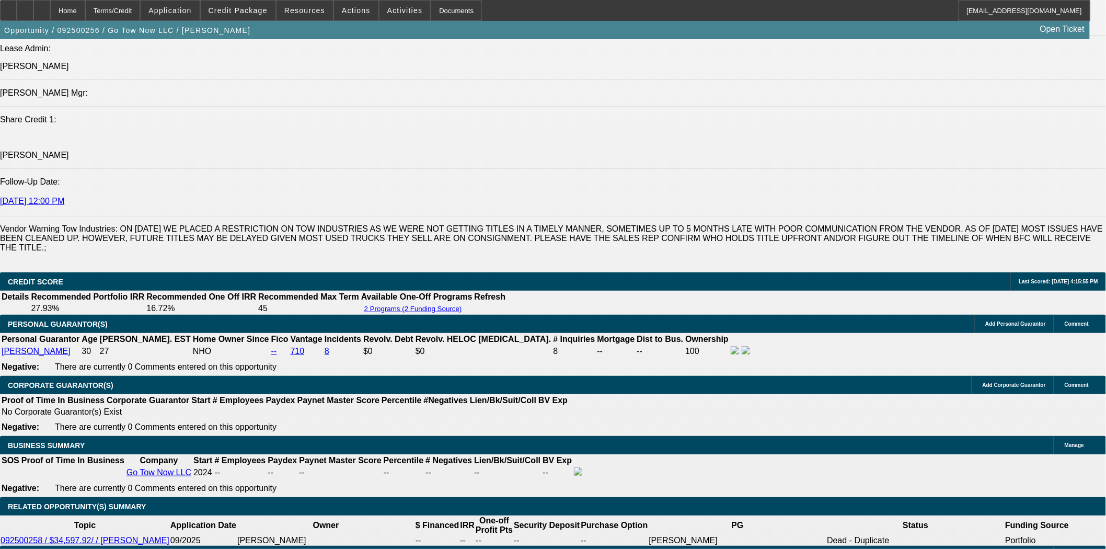
scroll to position [1510, 0]
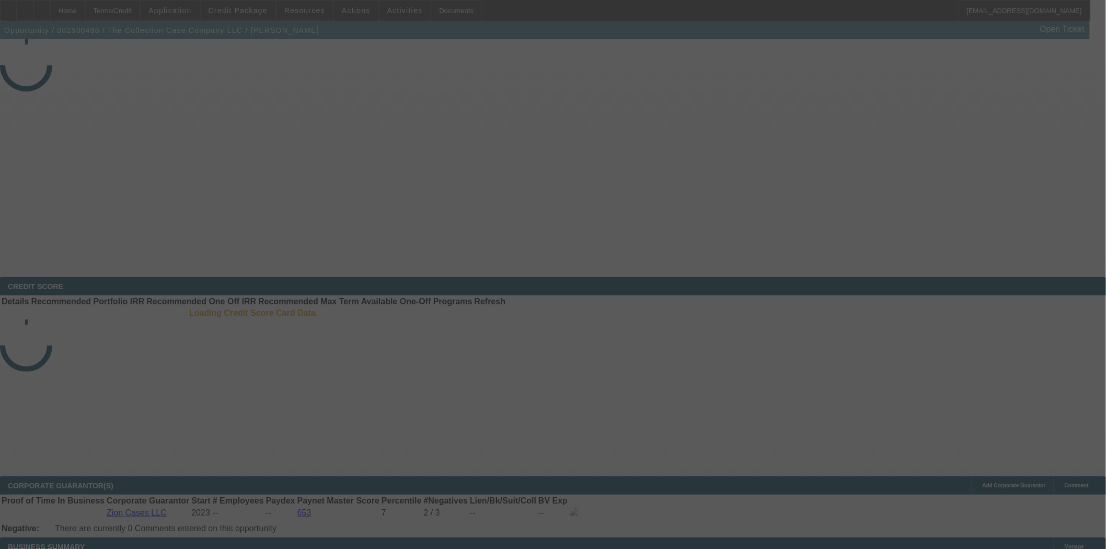
select select "3"
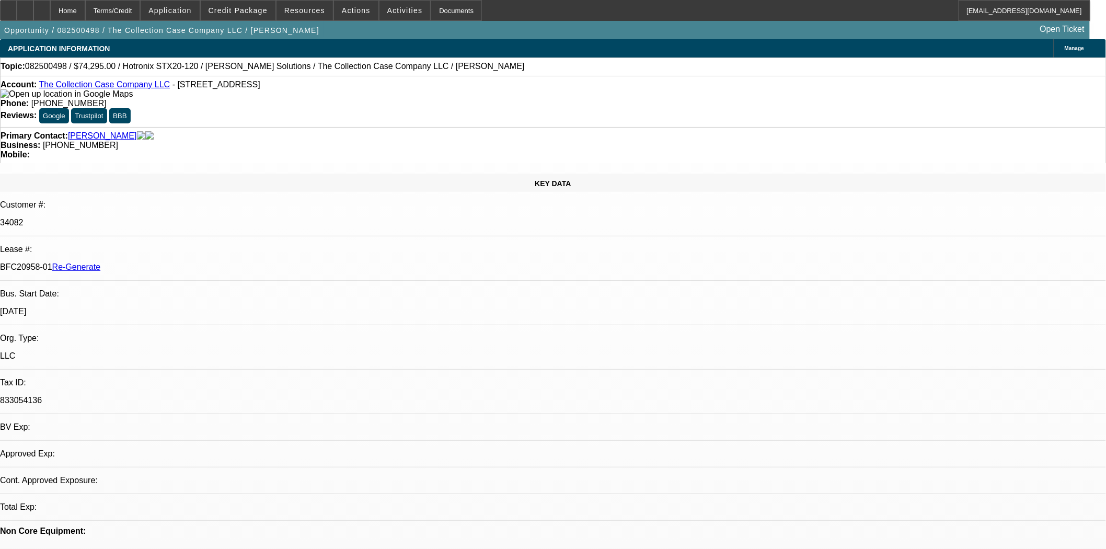
select select "0"
select select "2"
select select "0"
select select "6"
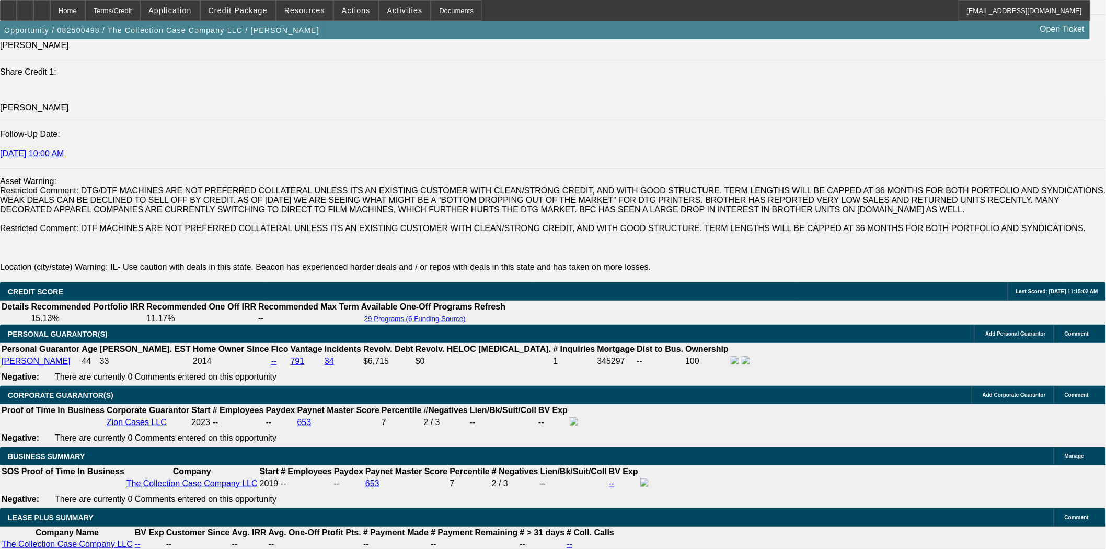
scroll to position [1568, 0]
